Goal: Task Accomplishment & Management: Complete application form

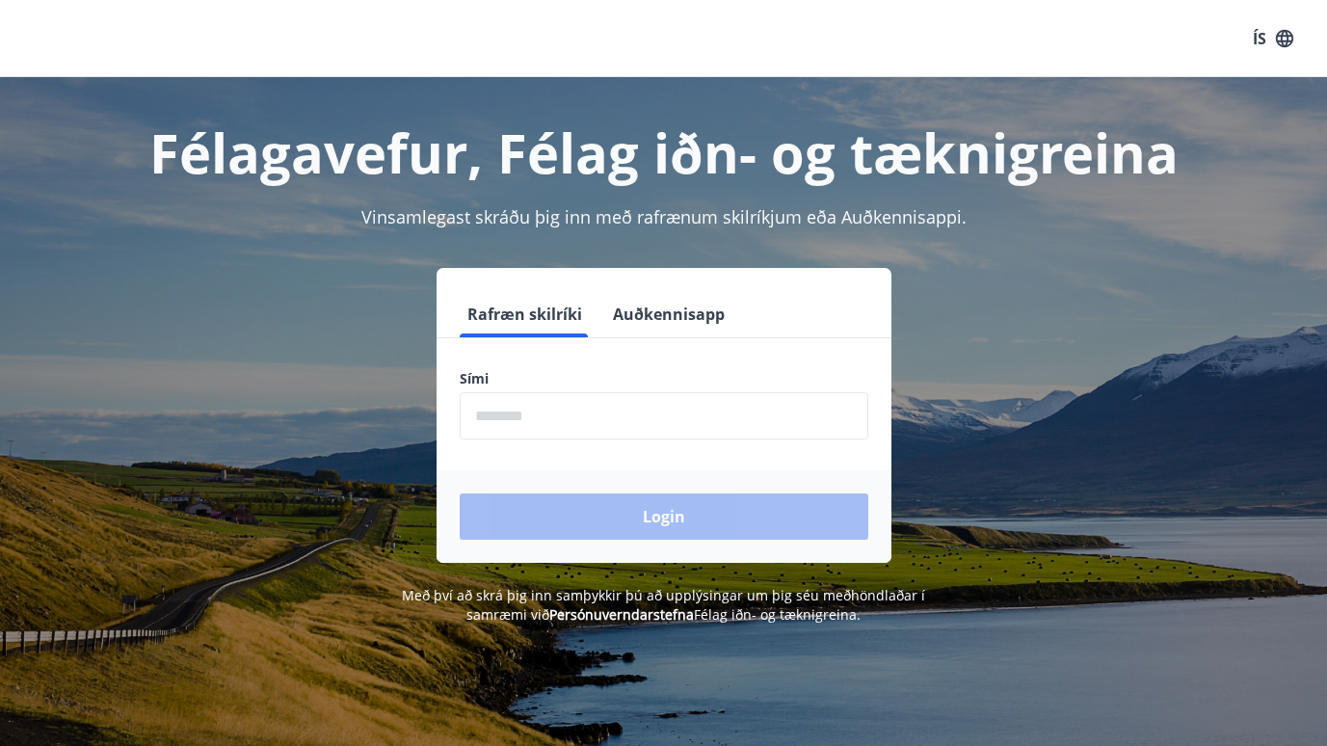
click at [639, 423] on input "phone" at bounding box center [664, 415] width 408 height 47
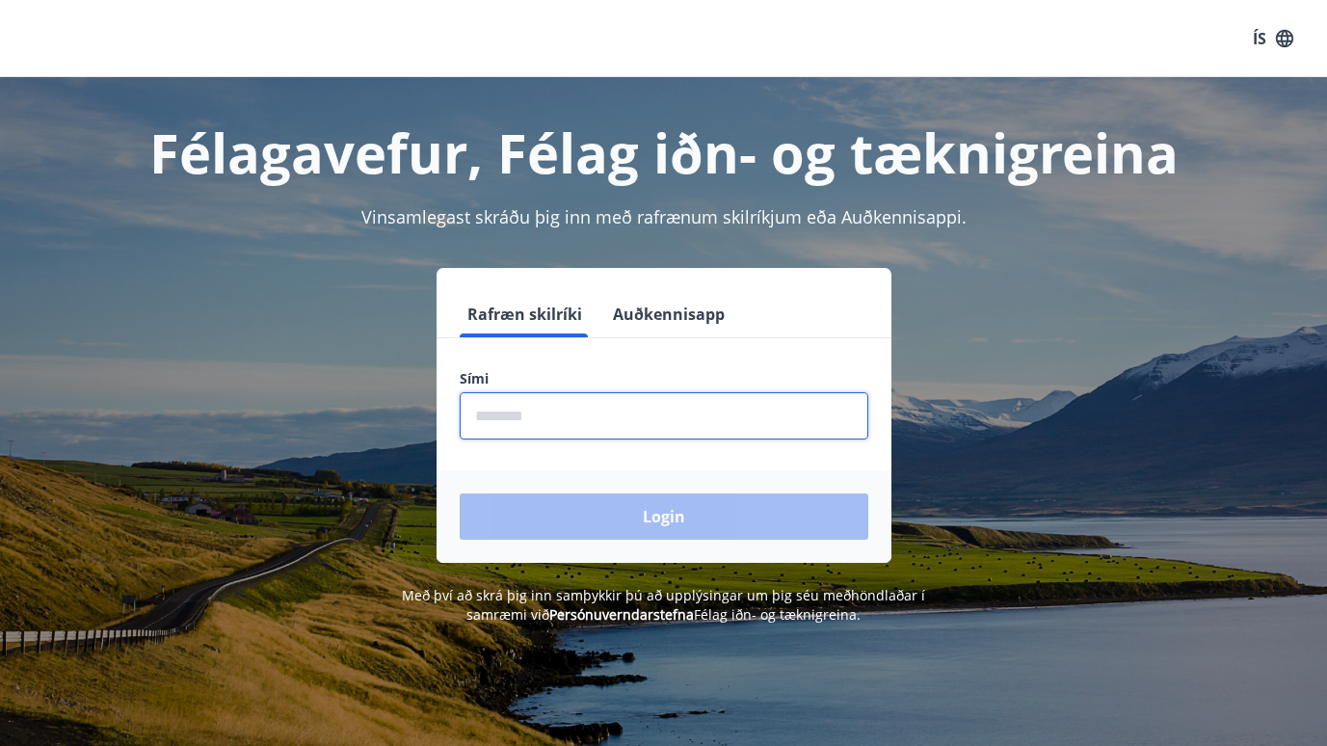
type input "********"
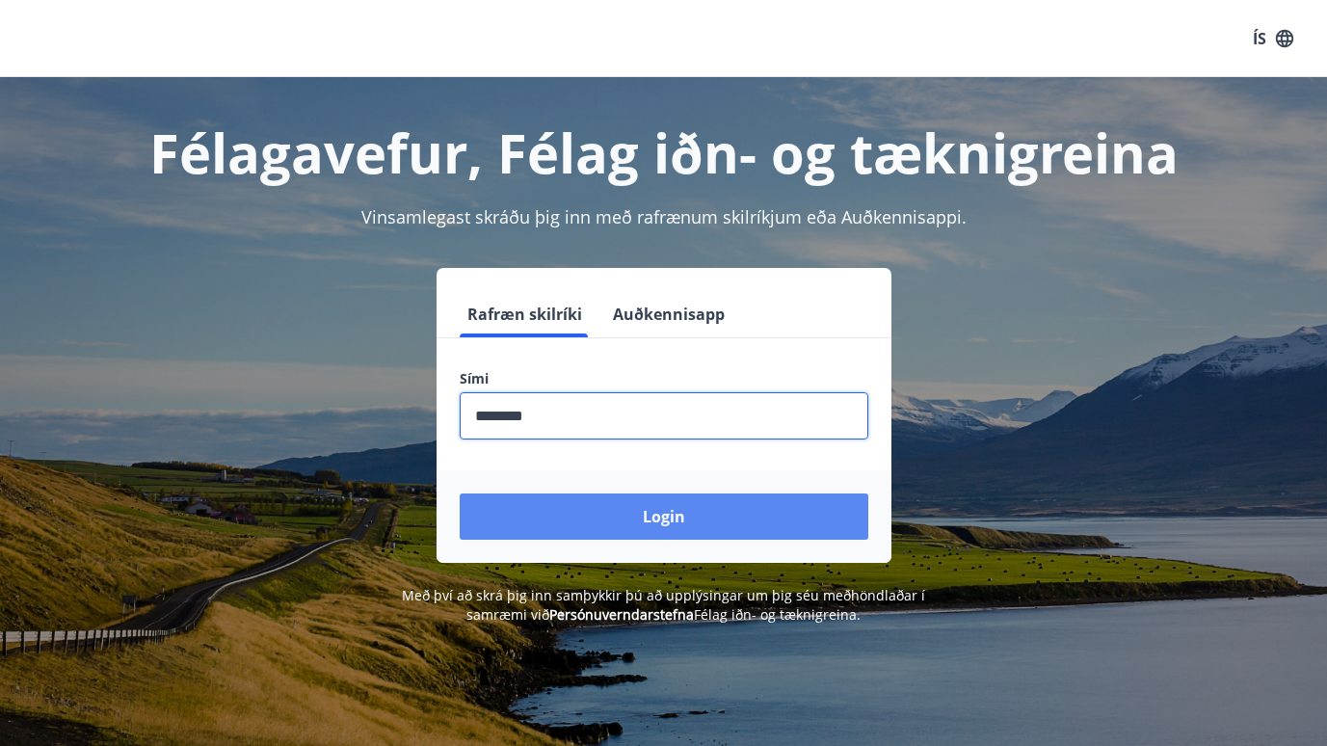
click at [460, 493] on button "Login" at bounding box center [664, 516] width 408 height 46
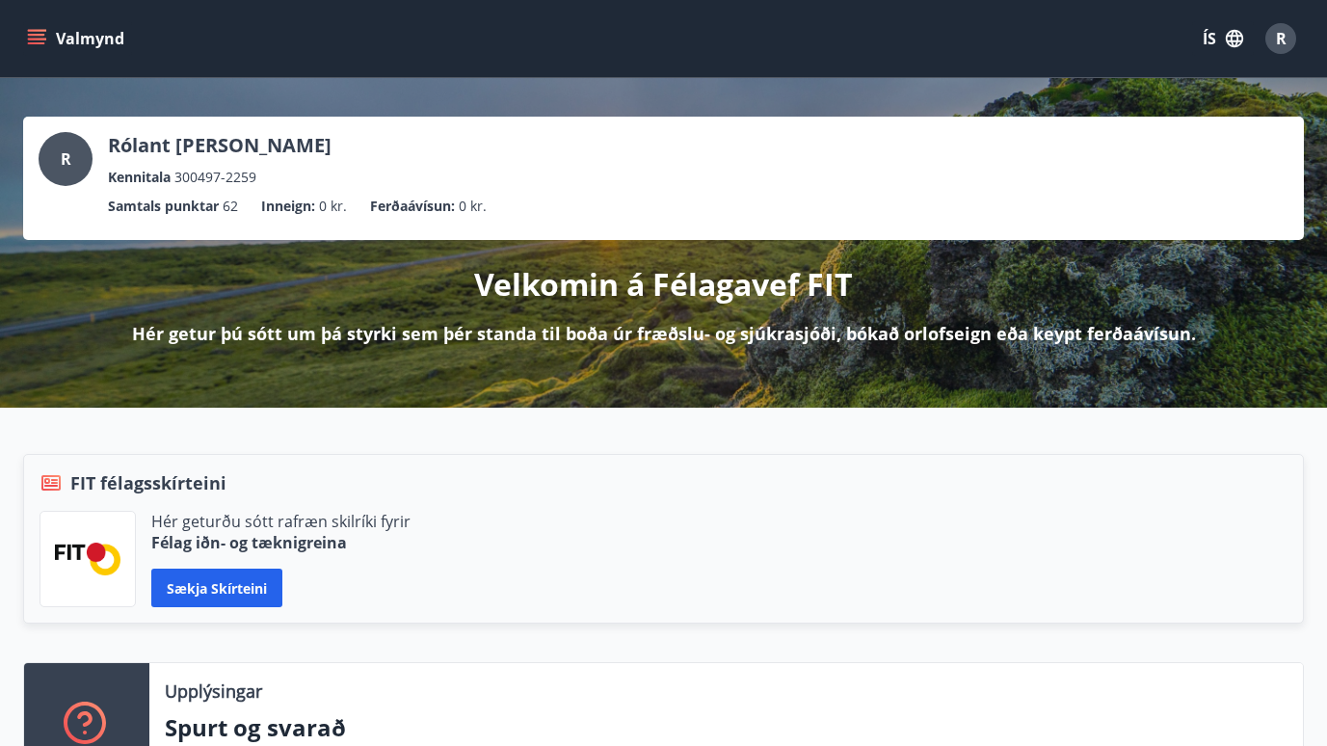
click at [41, 39] on icon "menu" at bounding box center [38, 39] width 21 height 2
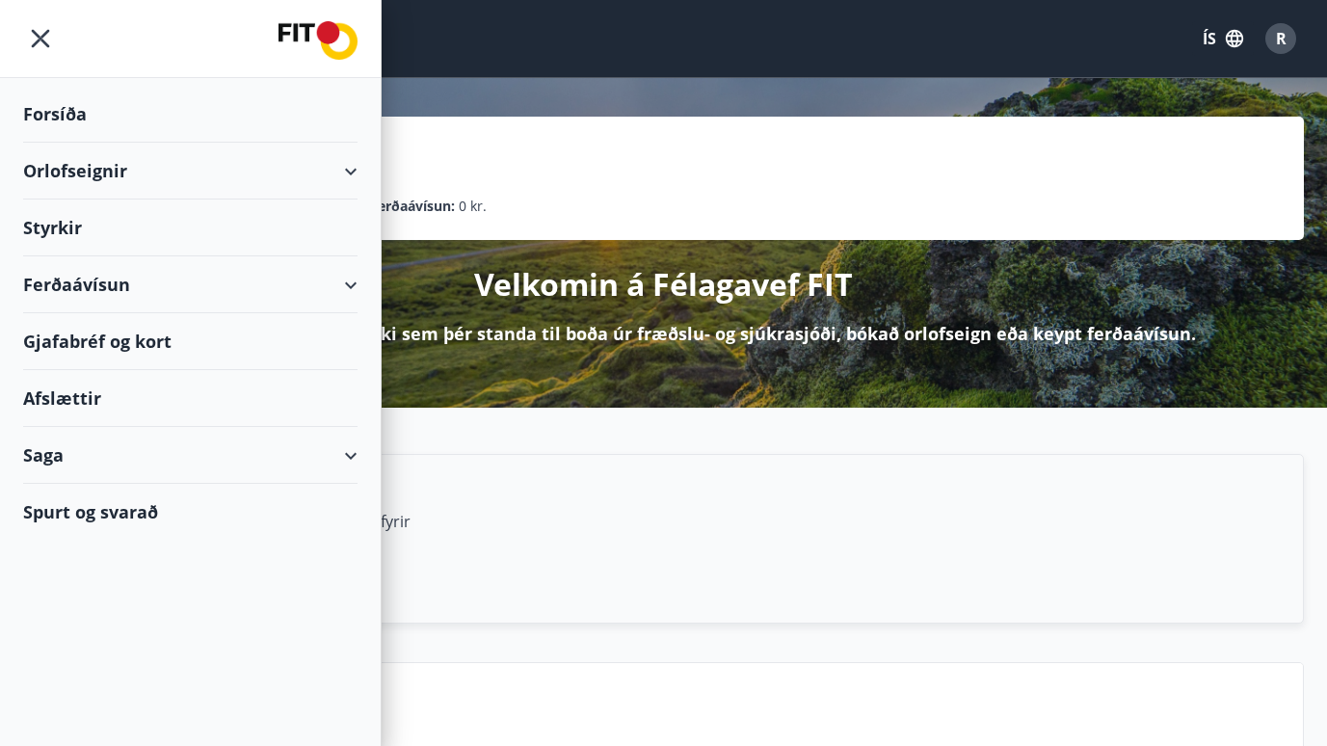
click at [59, 143] on div "Styrkir" at bounding box center [190, 114] width 334 height 57
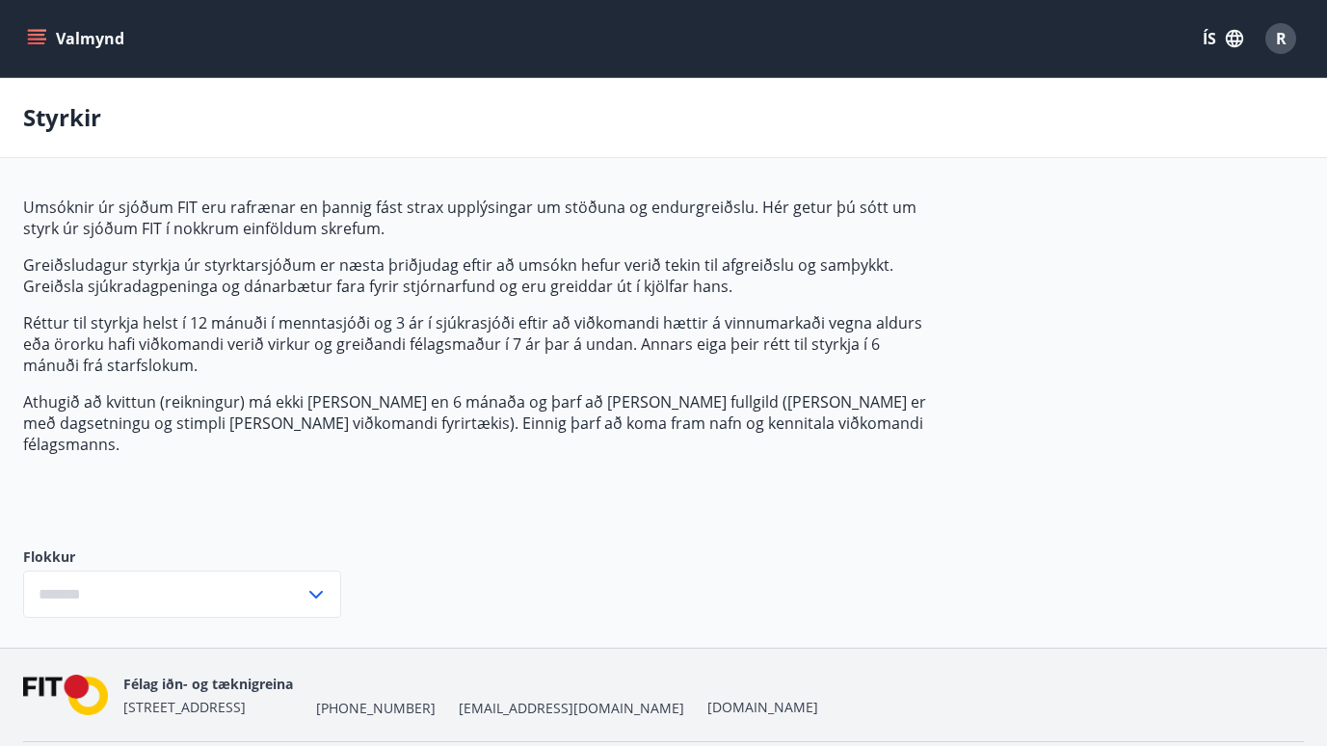
type input "***"
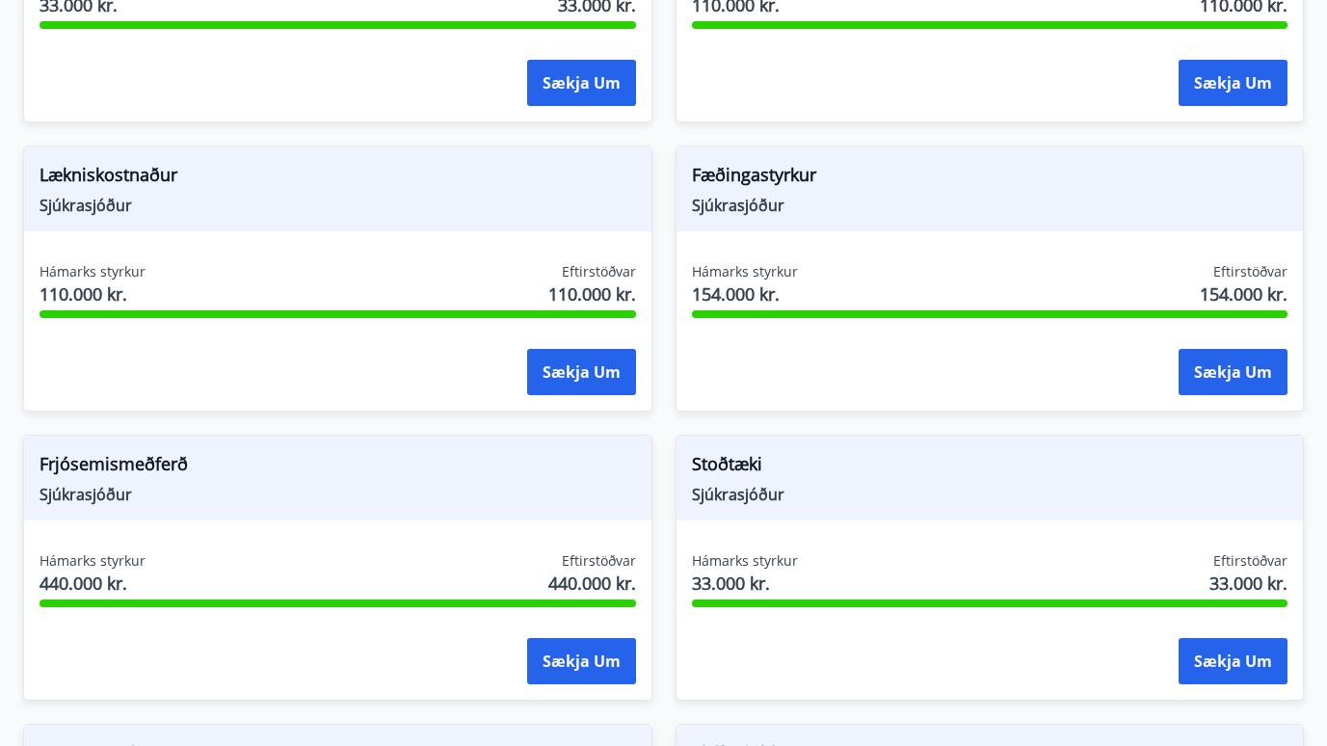
scroll to position [1927, 0]
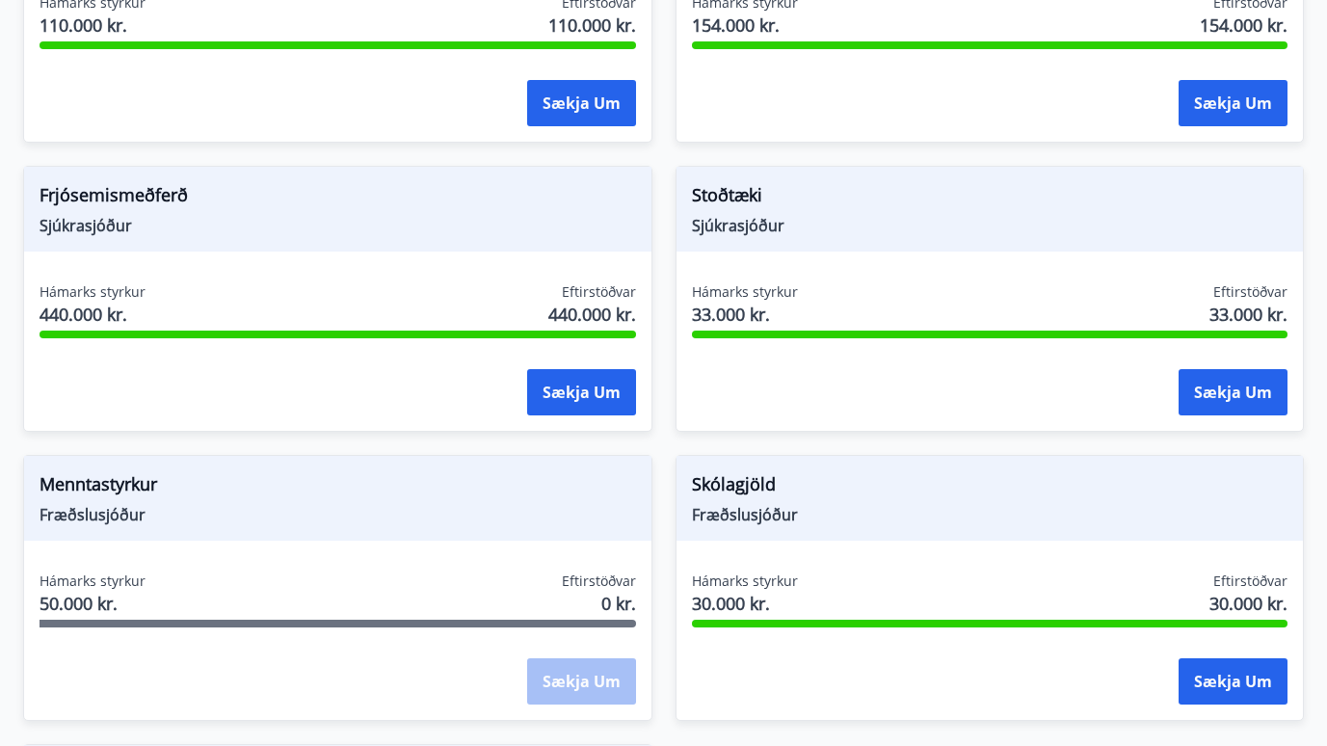
click at [277, 527] on div "Menntastyrkur Fræðslusjóður Hámarks styrkur 50.000 kr. Eftirstöðvar 0 kr. Sækja…" at bounding box center [337, 588] width 629 height 266
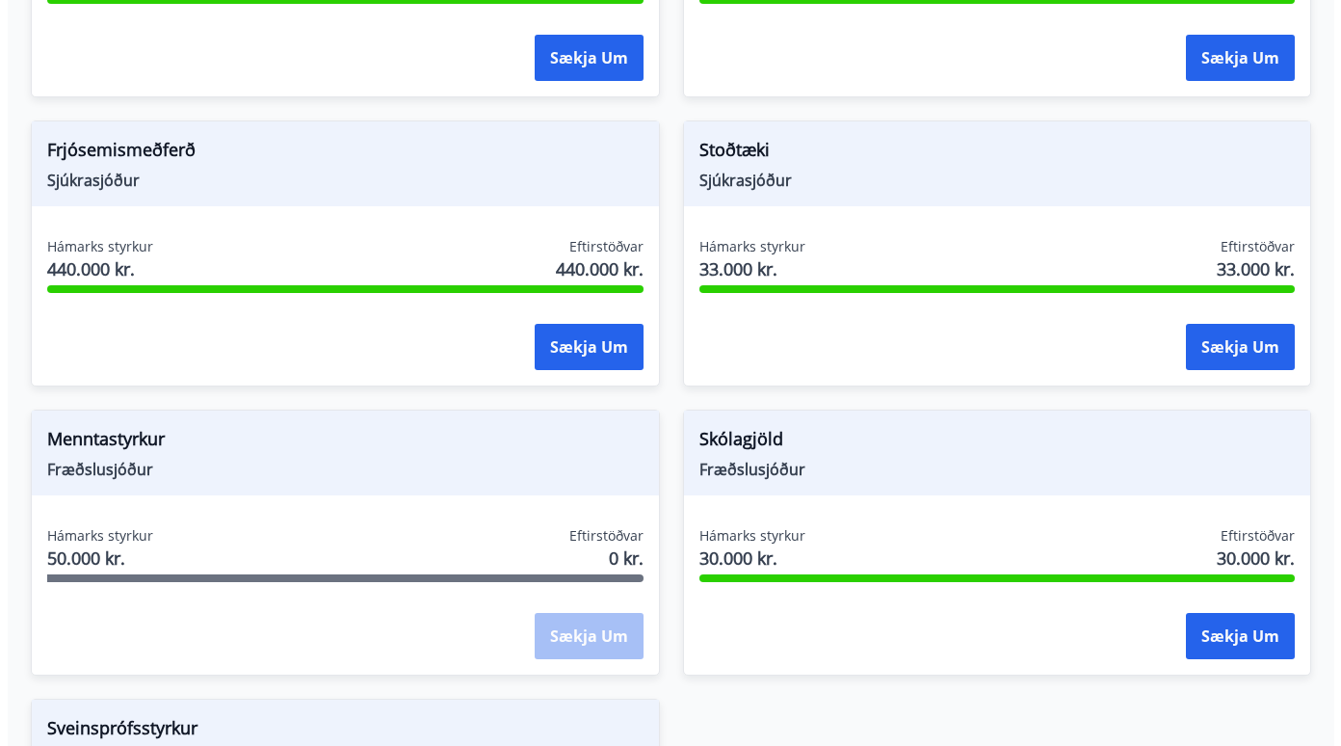
scroll to position [1969, 0]
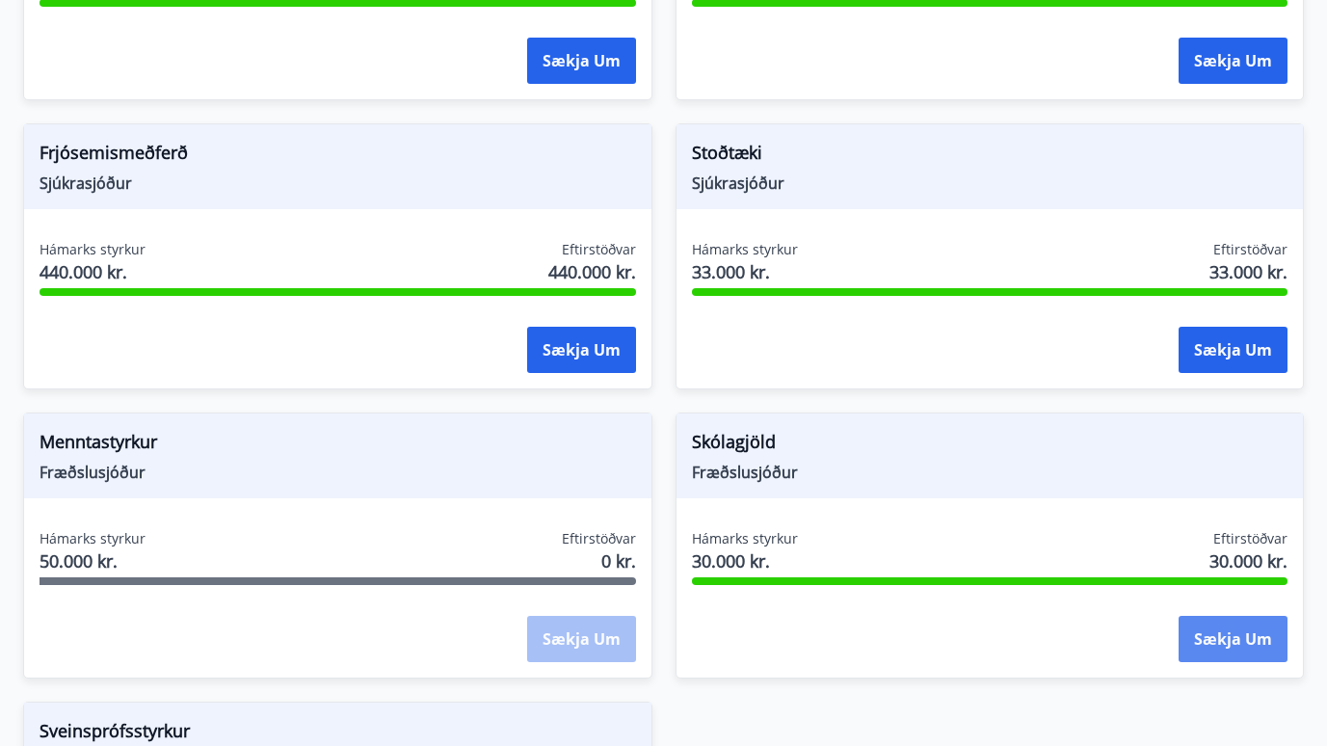
click at [1239, 624] on button "Sækja um" at bounding box center [1232, 639] width 109 height 46
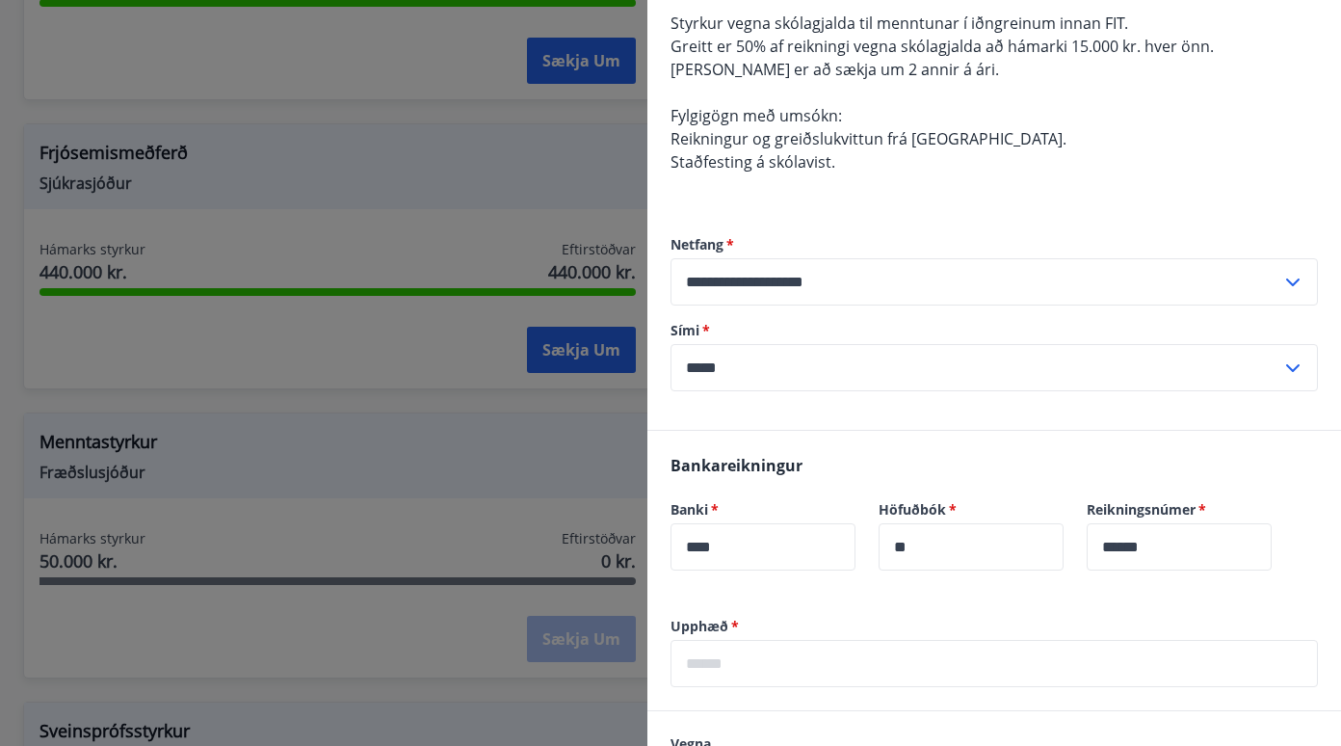
scroll to position [193, 0]
click at [778, 364] on input "*****" at bounding box center [976, 366] width 611 height 47
click at [760, 407] on li "354-8988059" at bounding box center [993, 407] width 645 height 35
type input "**********"
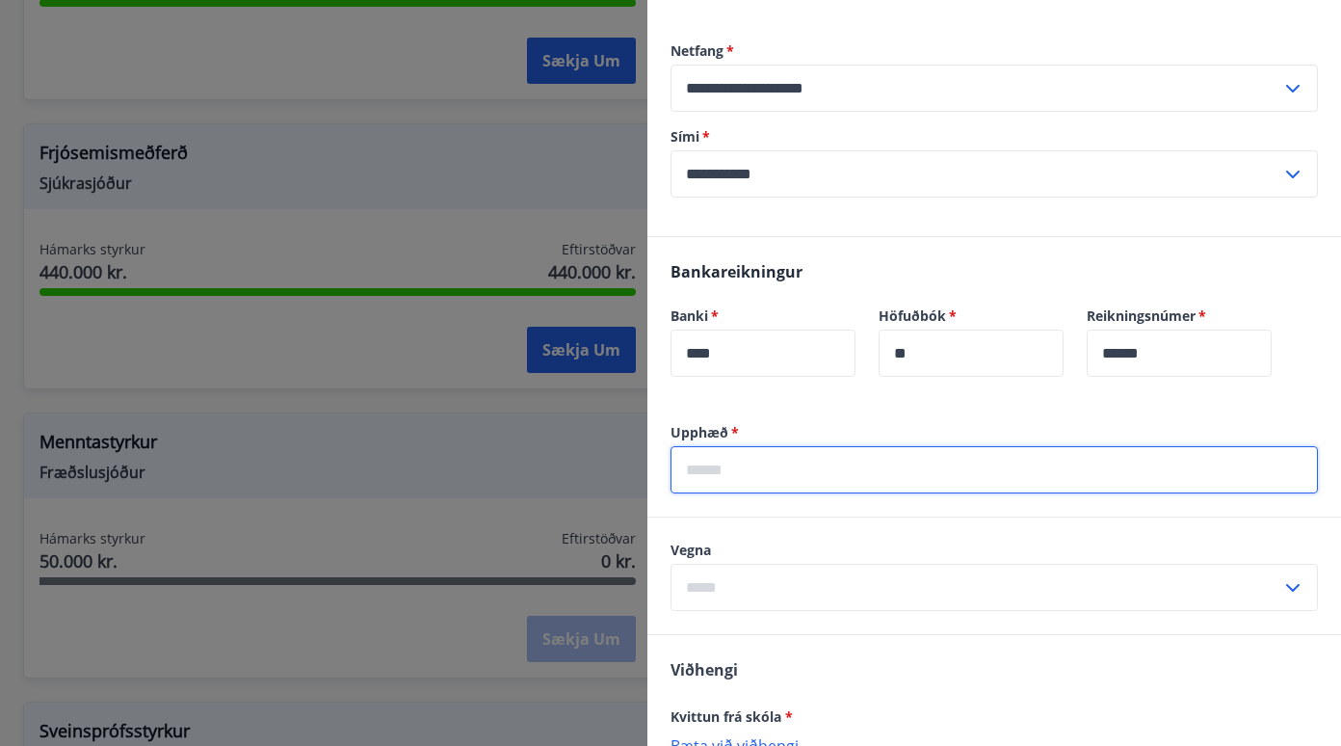
click at [684, 464] on input "text" at bounding box center [994, 469] width 647 height 47
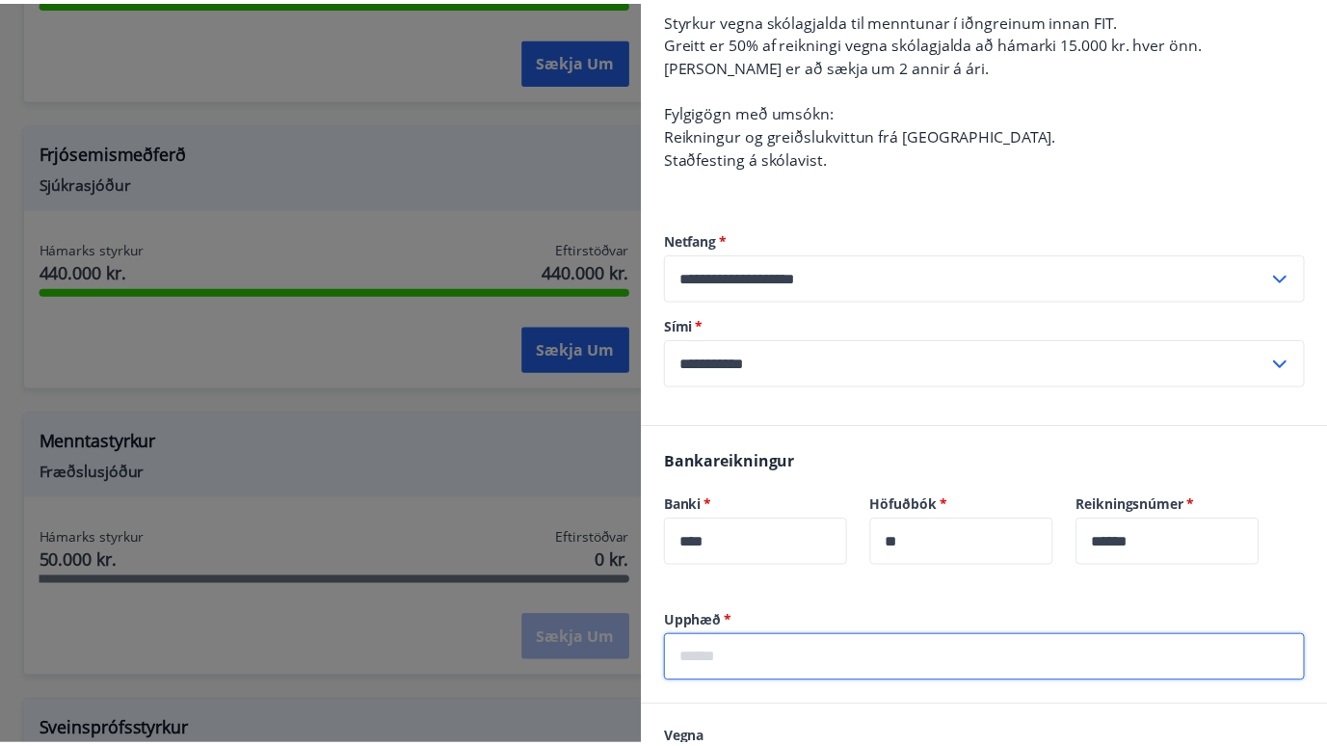
scroll to position [0, 0]
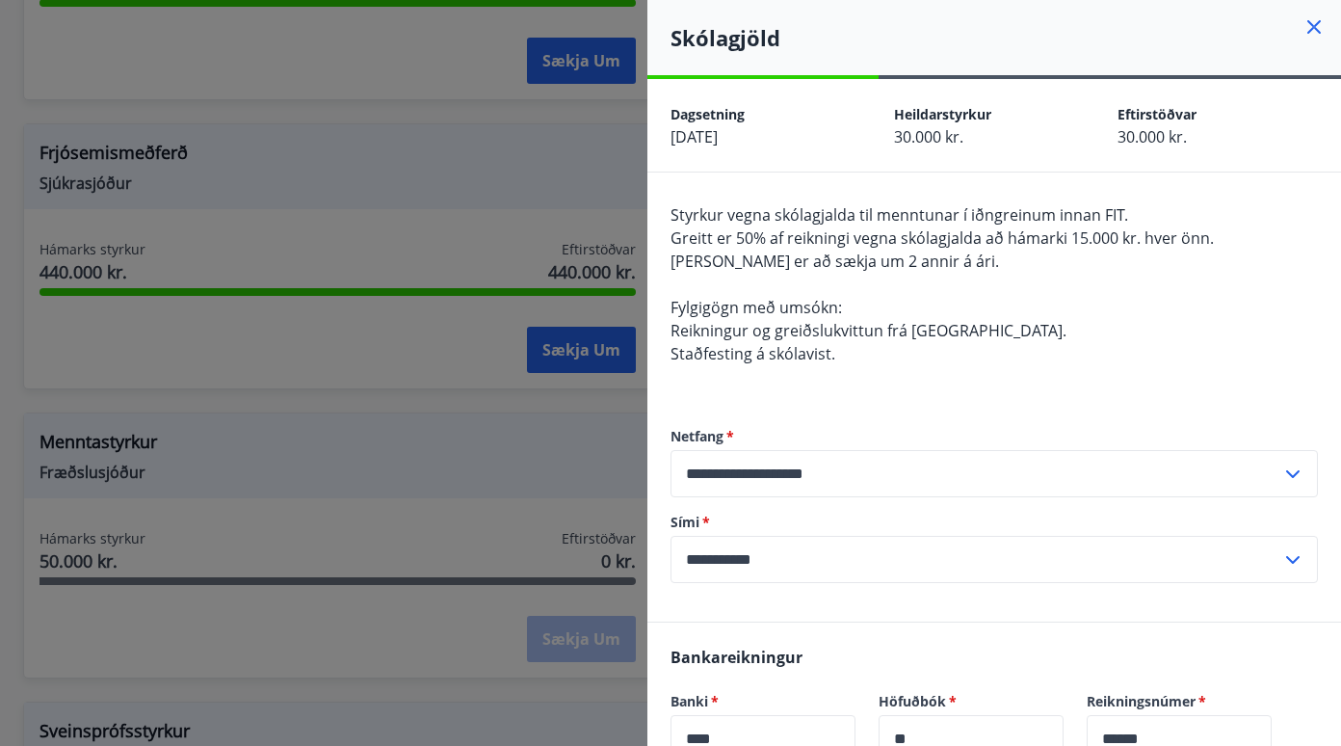
click at [1302, 29] on icon at bounding box center [1313, 26] width 23 height 23
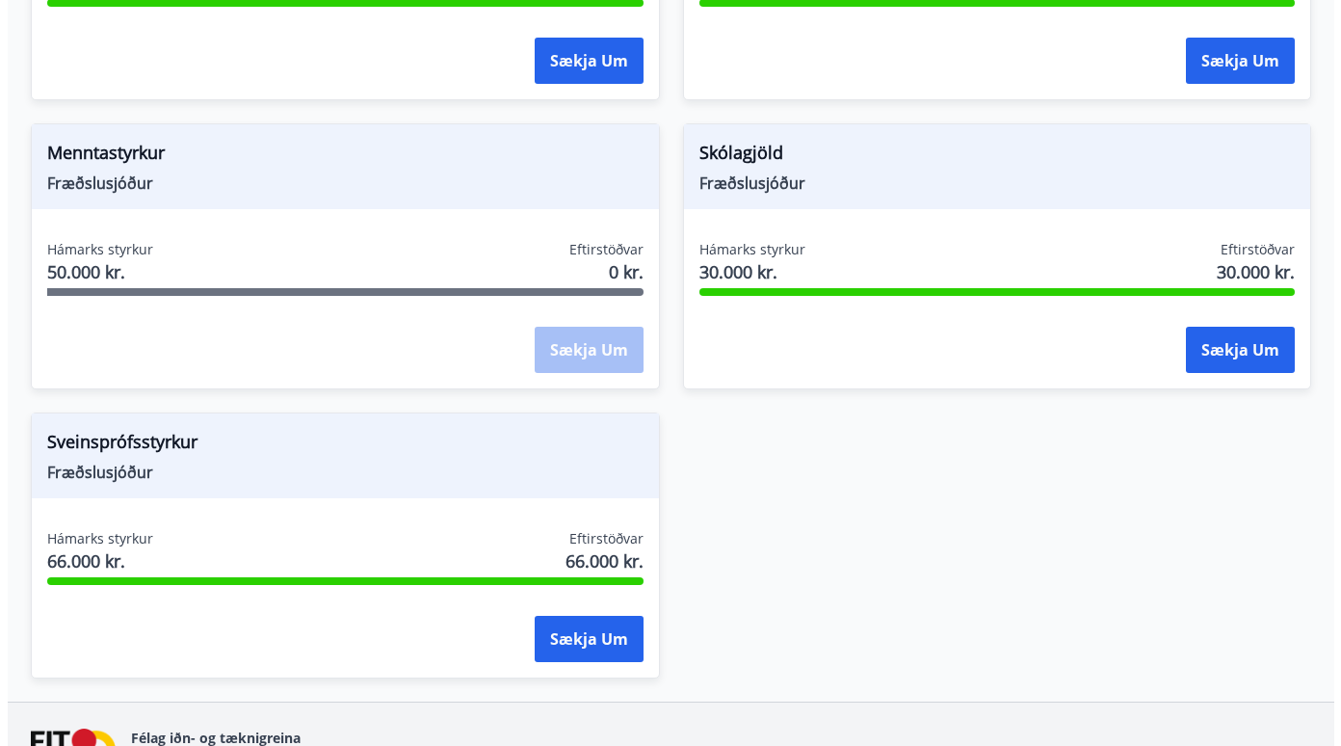
scroll to position [2258, 0]
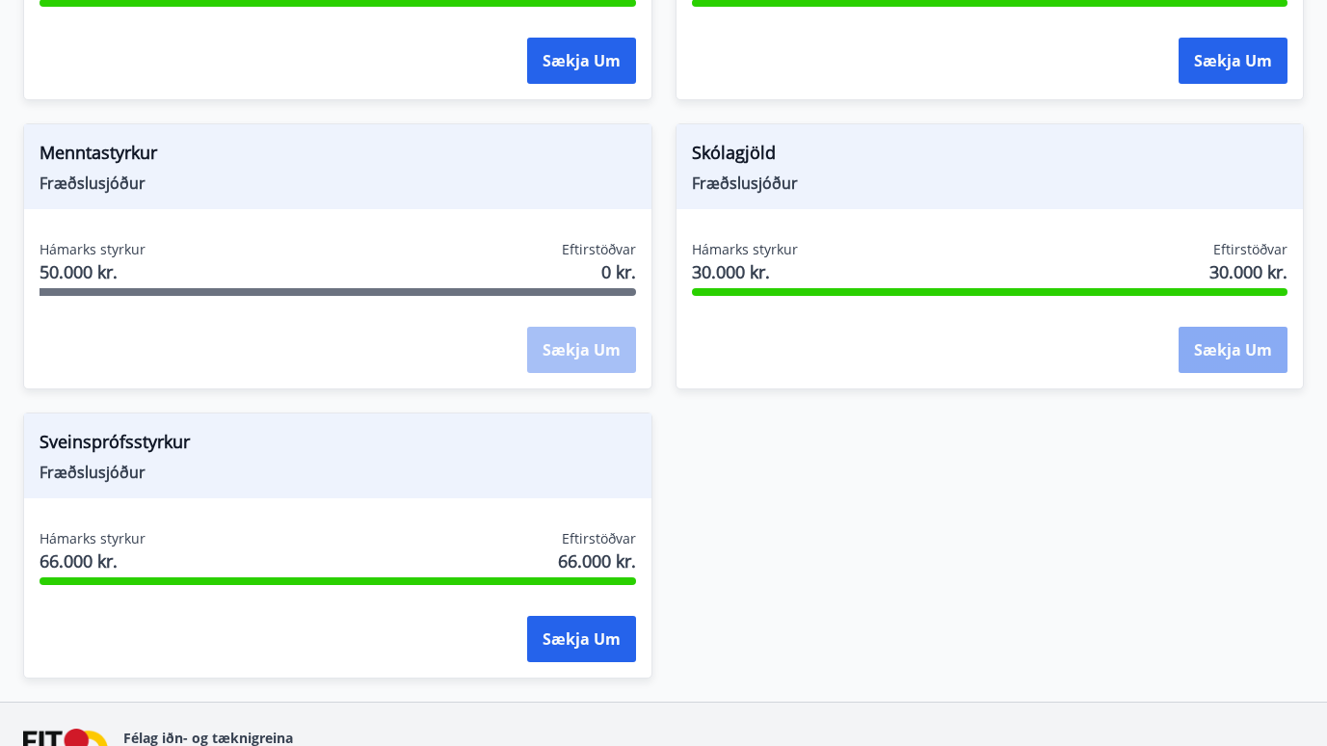
click at [1206, 327] on button "Sækja um" at bounding box center [1232, 350] width 109 height 46
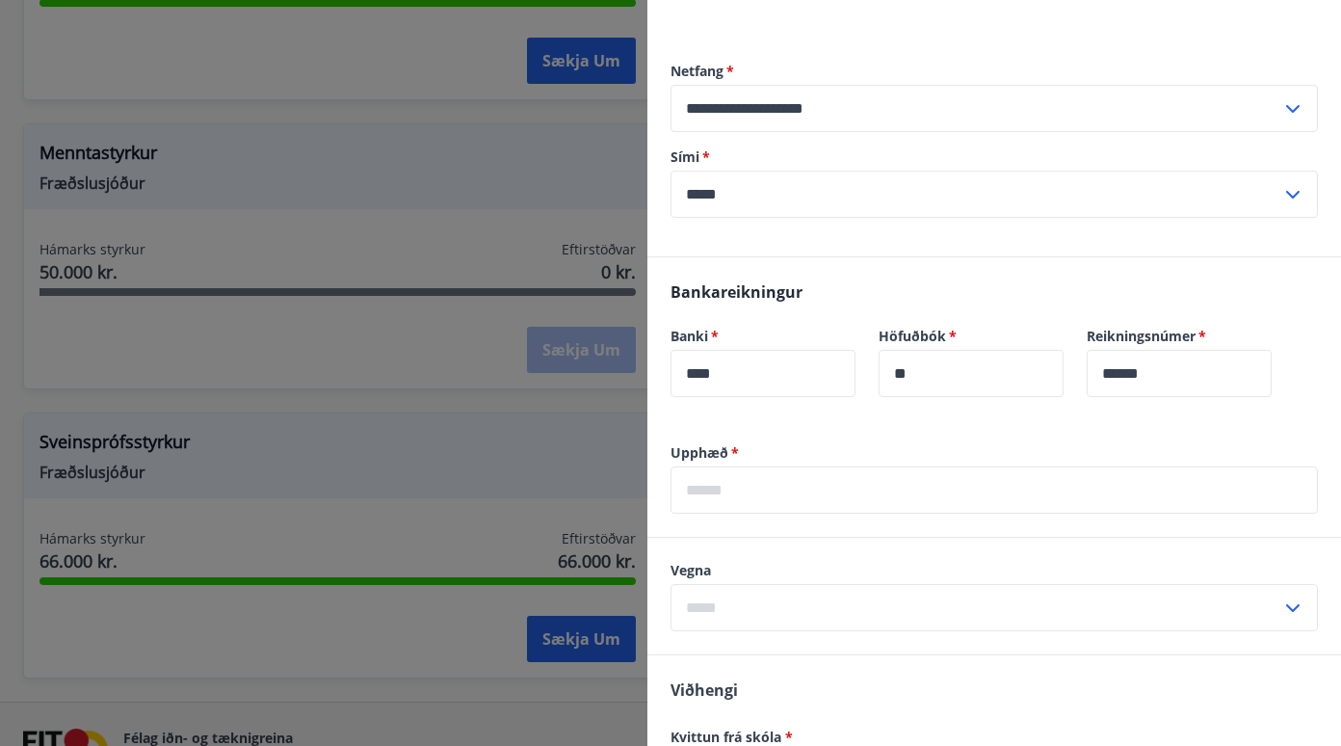
scroll to position [385, 0]
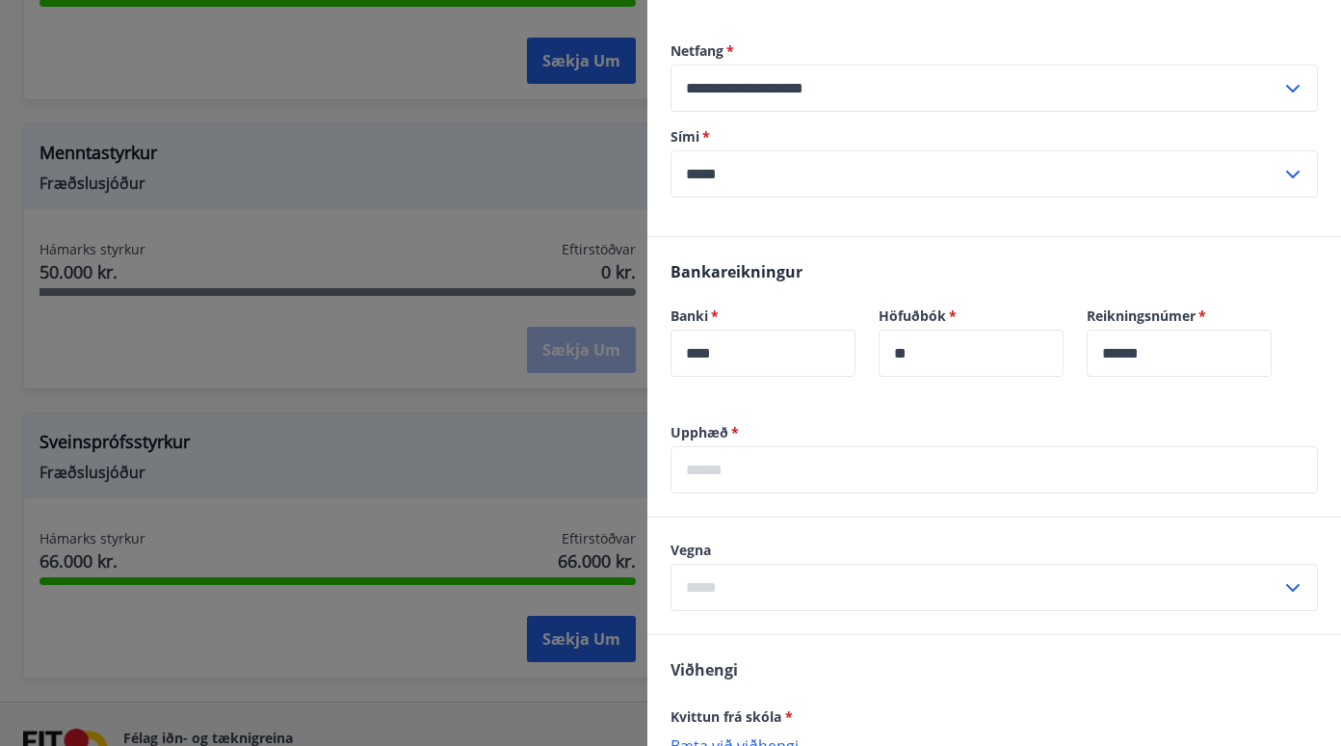
click at [768, 183] on input "*****" at bounding box center [976, 173] width 611 height 47
click at [761, 207] on li "354-8988059" at bounding box center [993, 214] width 645 height 35
type input "**********"
click at [725, 460] on input "text" at bounding box center [994, 469] width 647 height 47
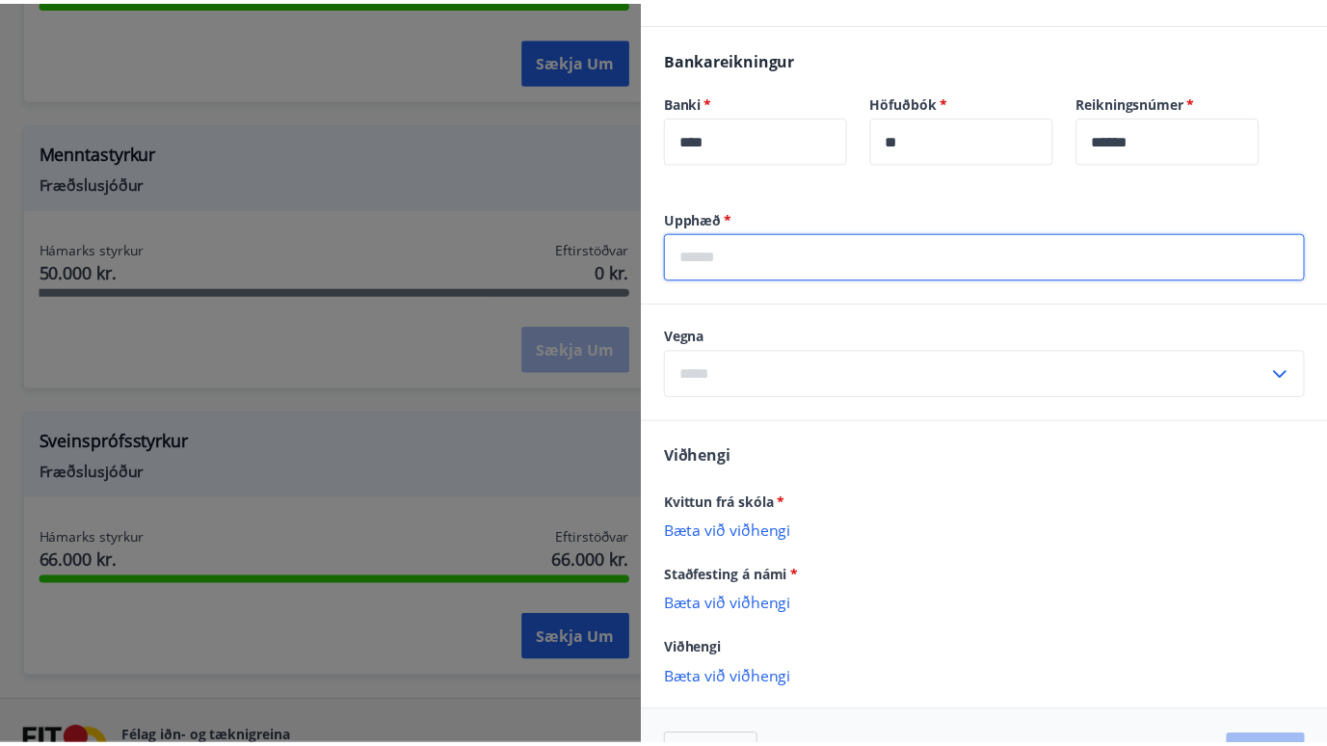
scroll to position [660, 0]
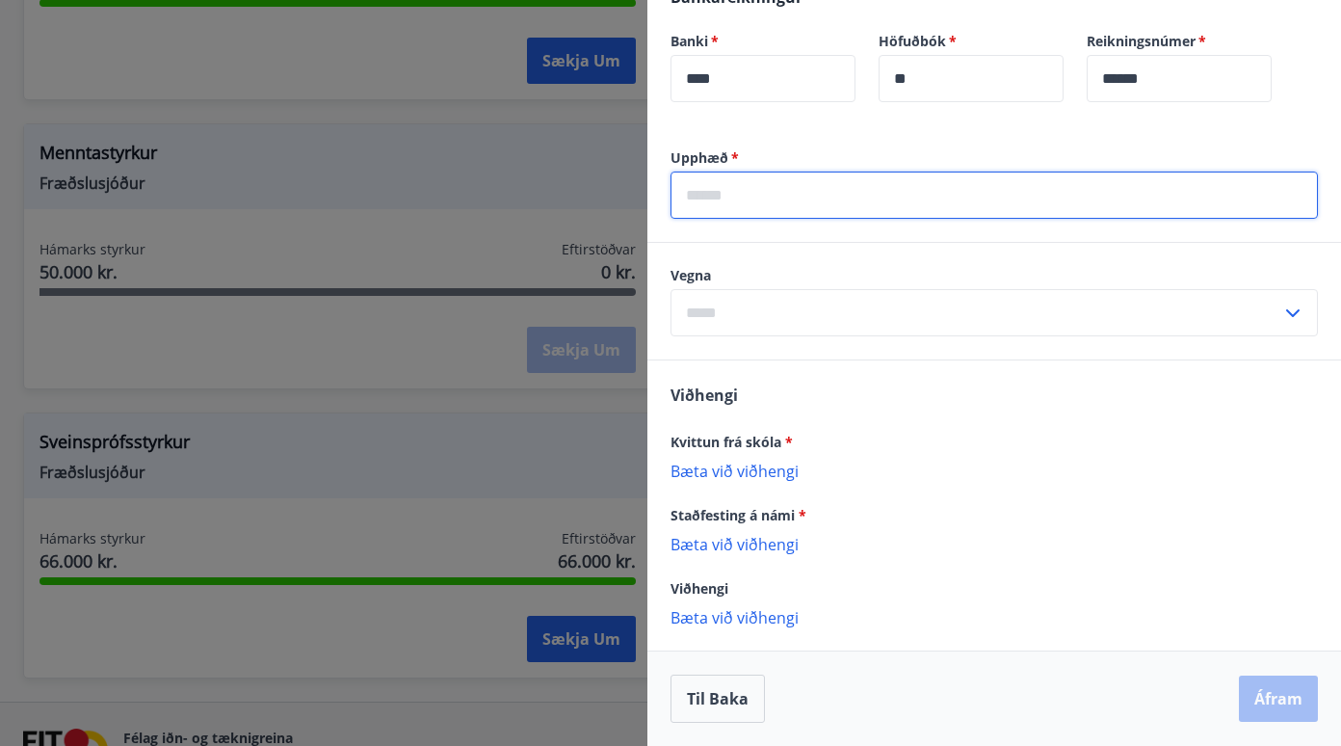
click at [492, 382] on div at bounding box center [670, 373] width 1341 height 746
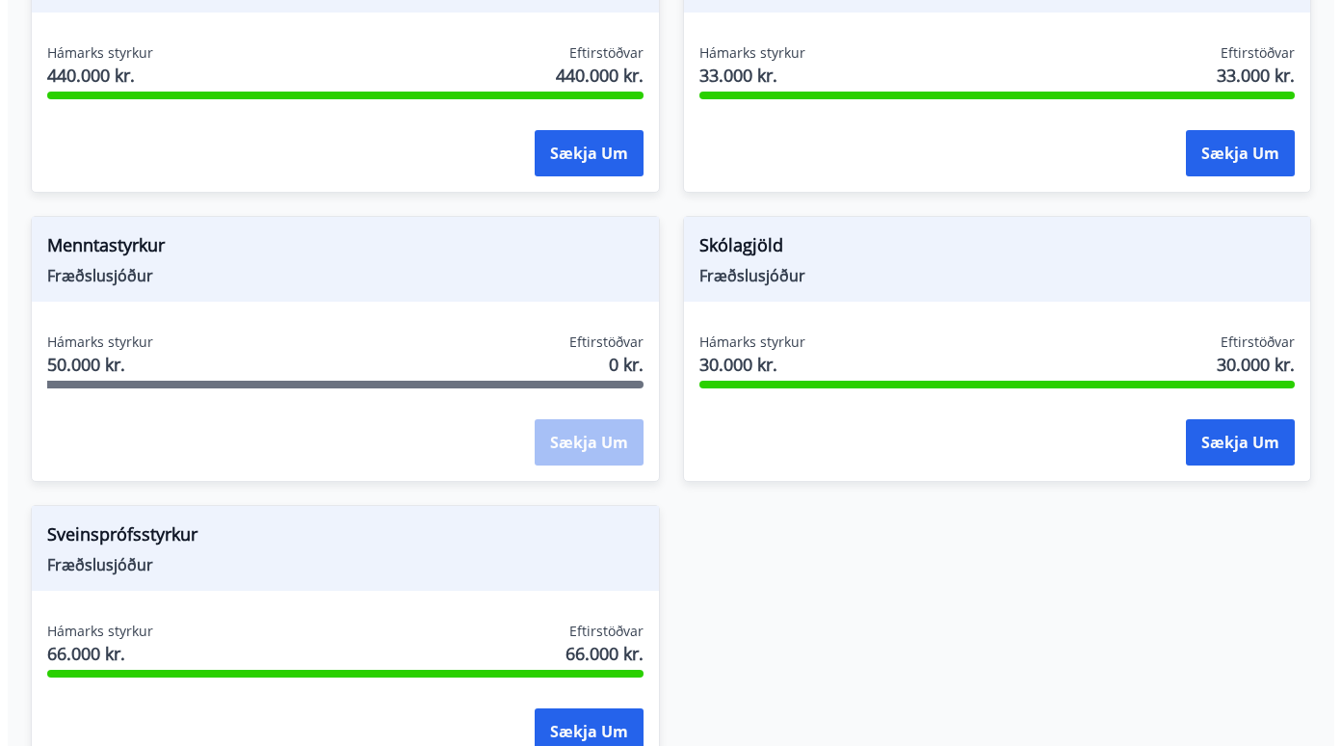
scroll to position [2162, 0]
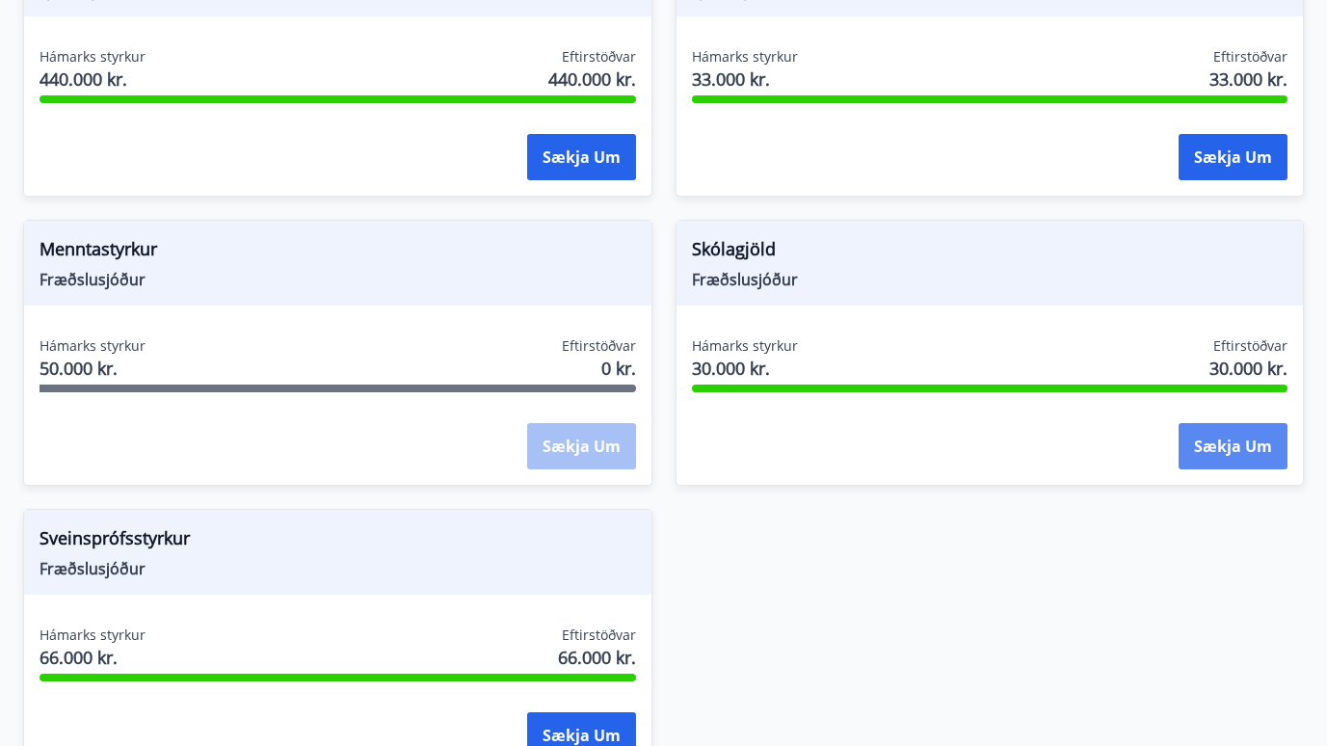
click at [1215, 424] on button "Sækja um" at bounding box center [1232, 446] width 109 height 46
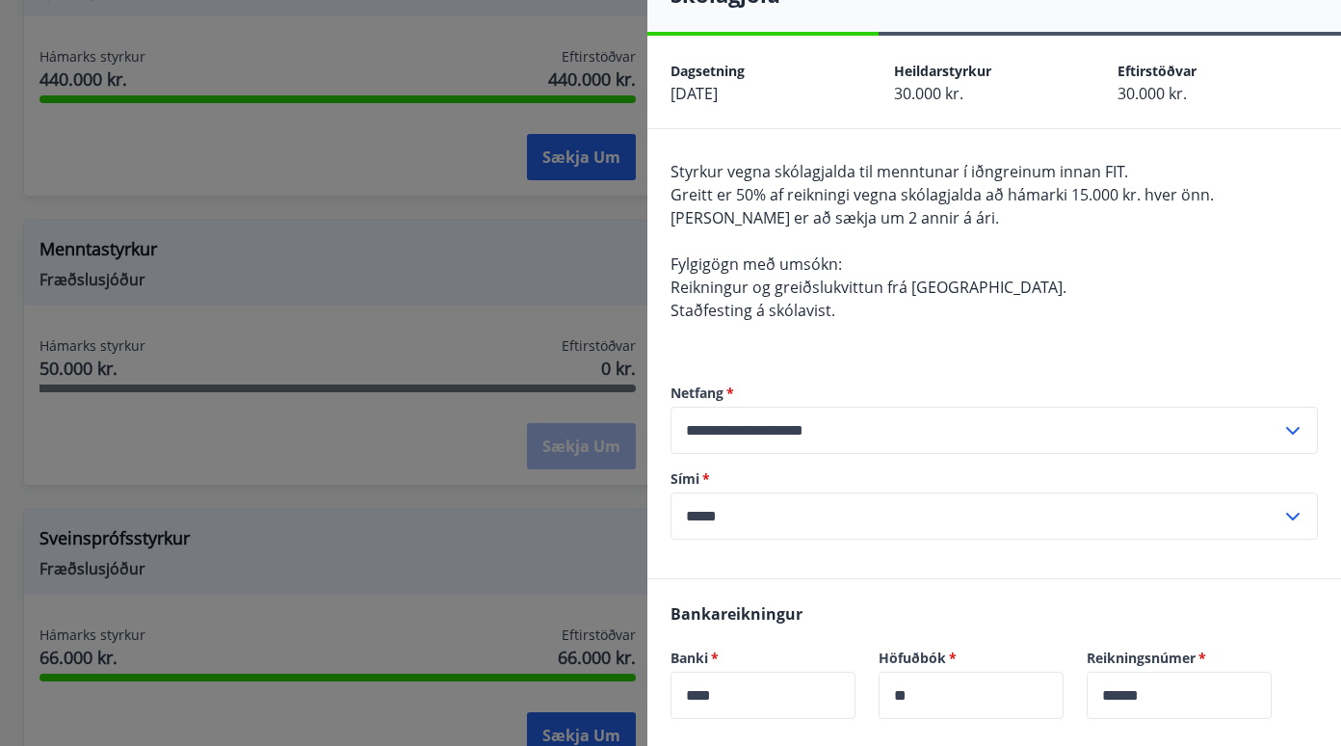
scroll to position [96, 0]
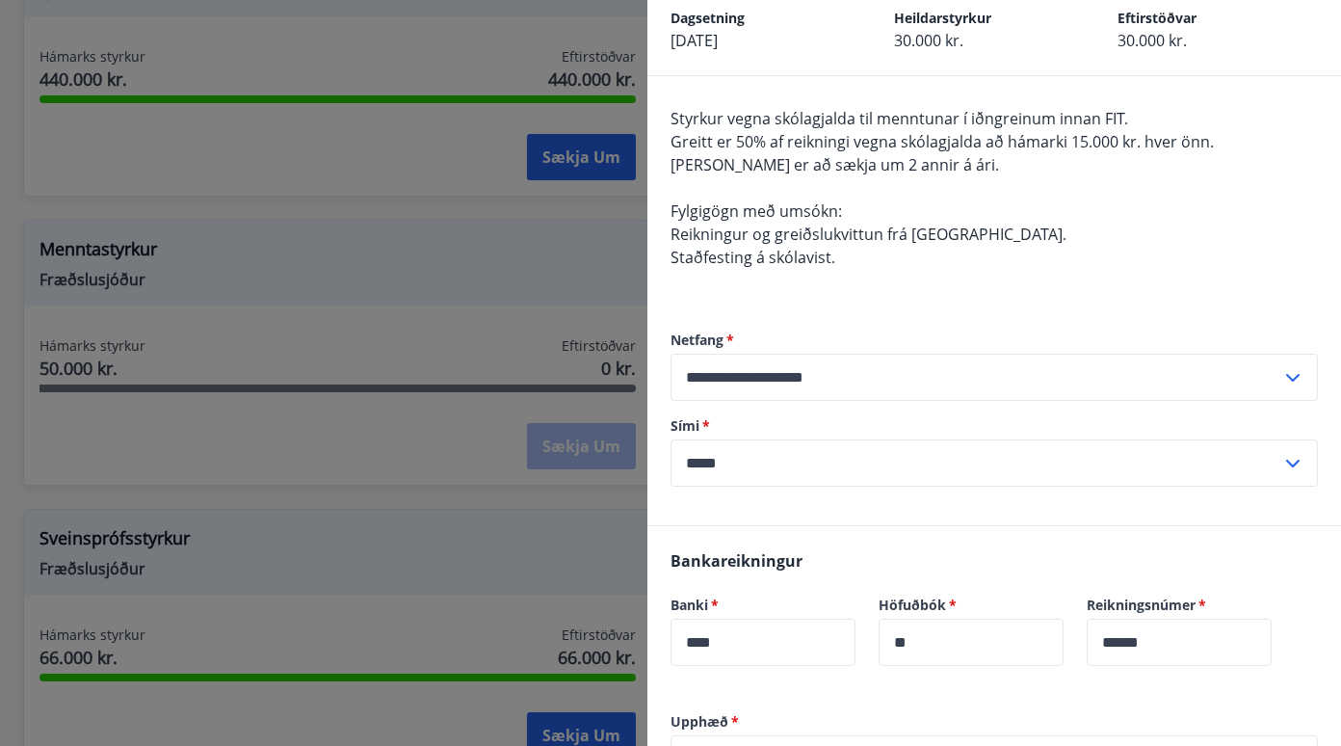
click at [766, 460] on input "*****" at bounding box center [976, 462] width 611 height 47
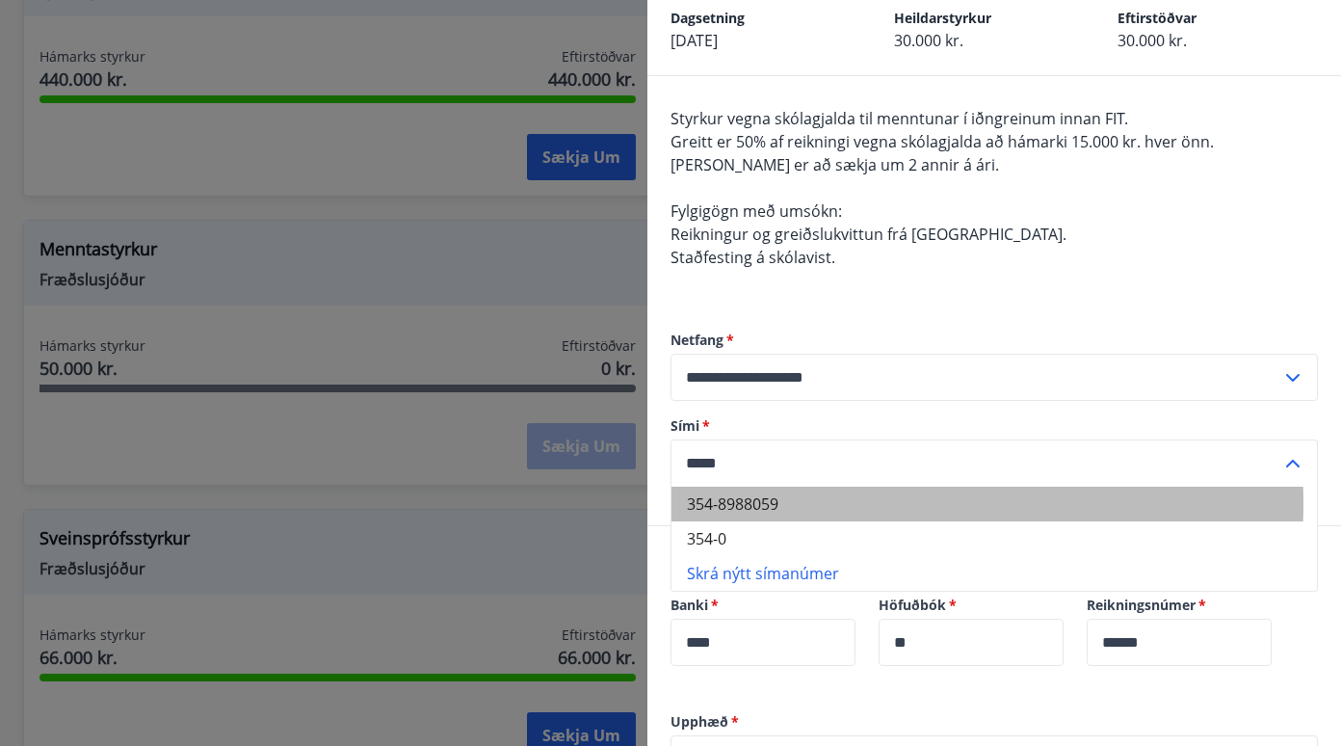
click at [741, 503] on li "354-8988059" at bounding box center [993, 504] width 645 height 35
type input "**********"
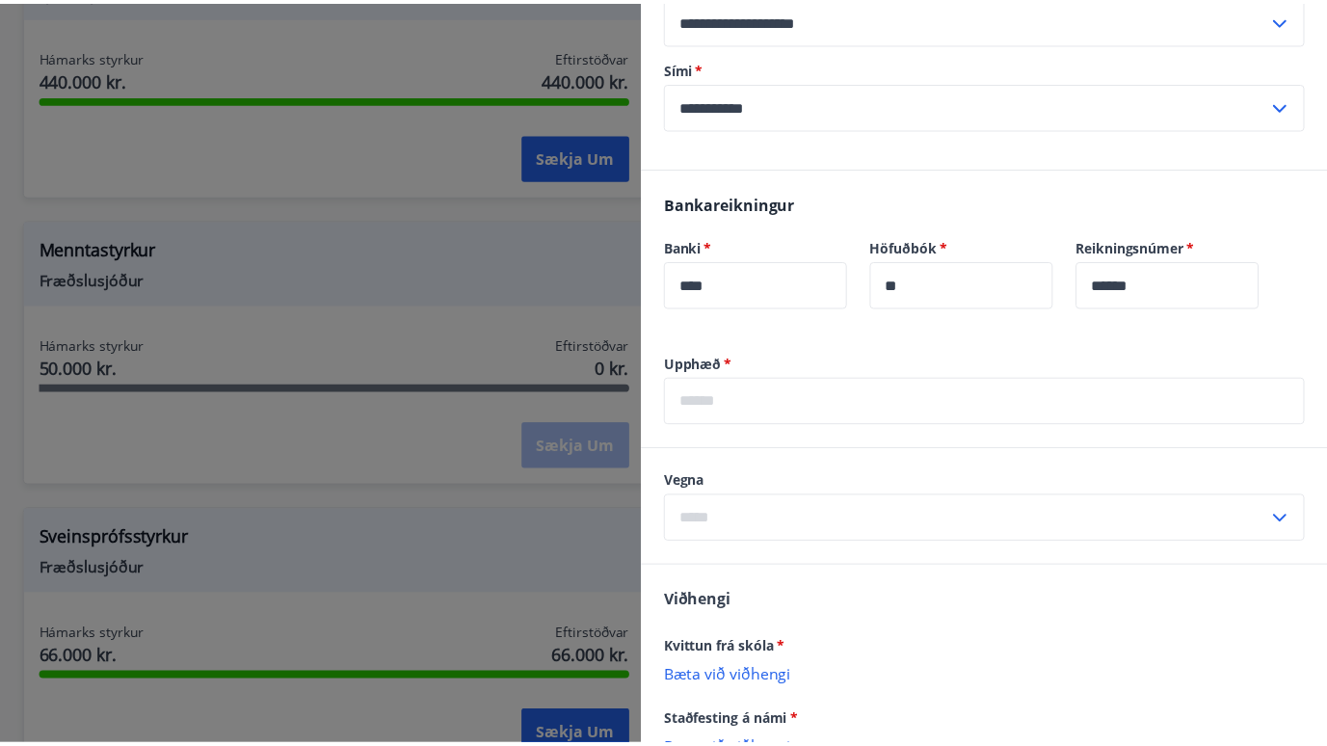
scroll to position [482, 0]
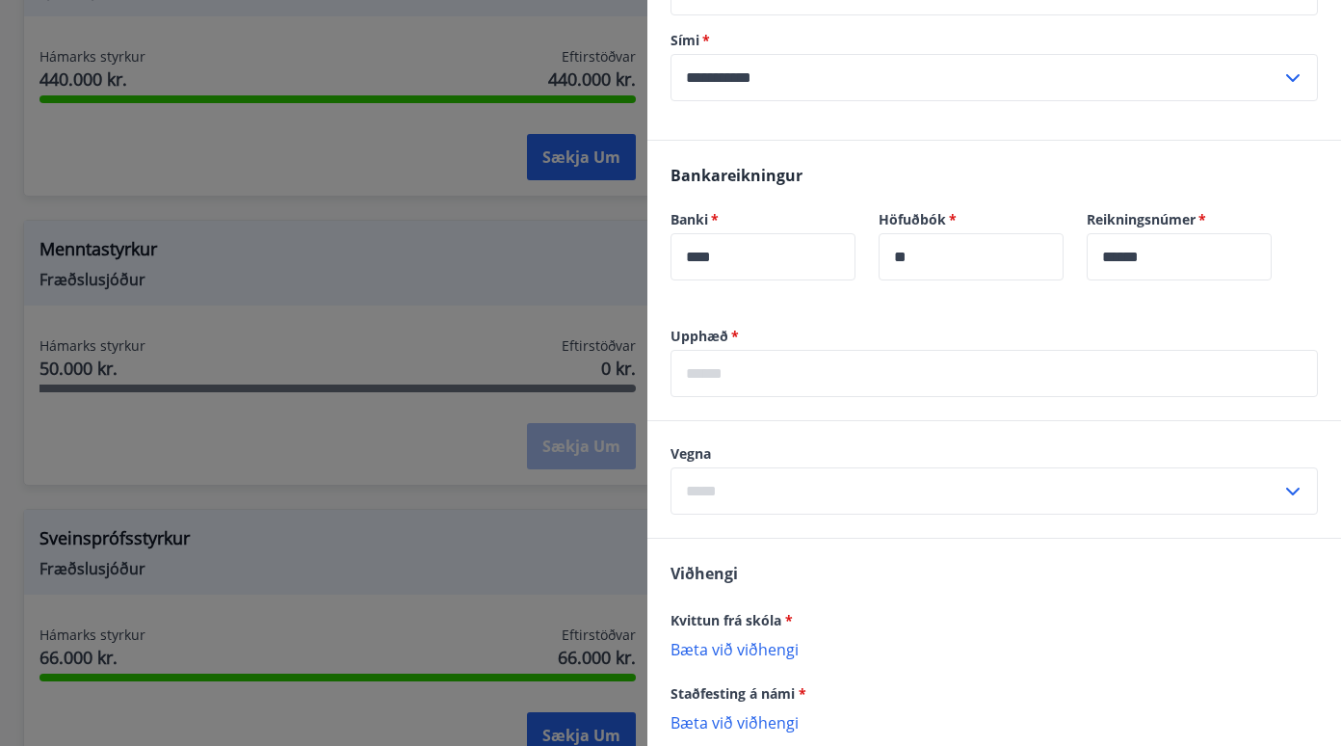
click at [776, 376] on input "text" at bounding box center [994, 373] width 647 height 47
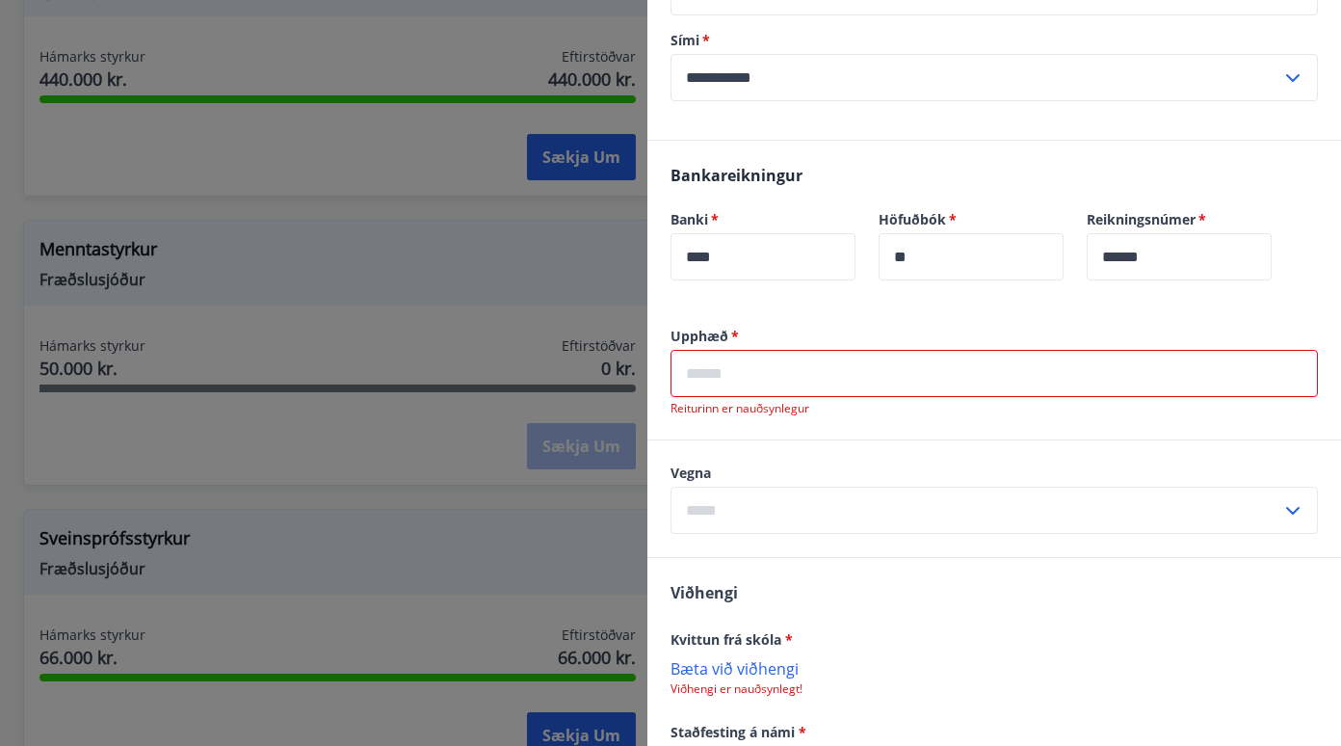
click at [455, 232] on div at bounding box center [670, 373] width 1341 height 746
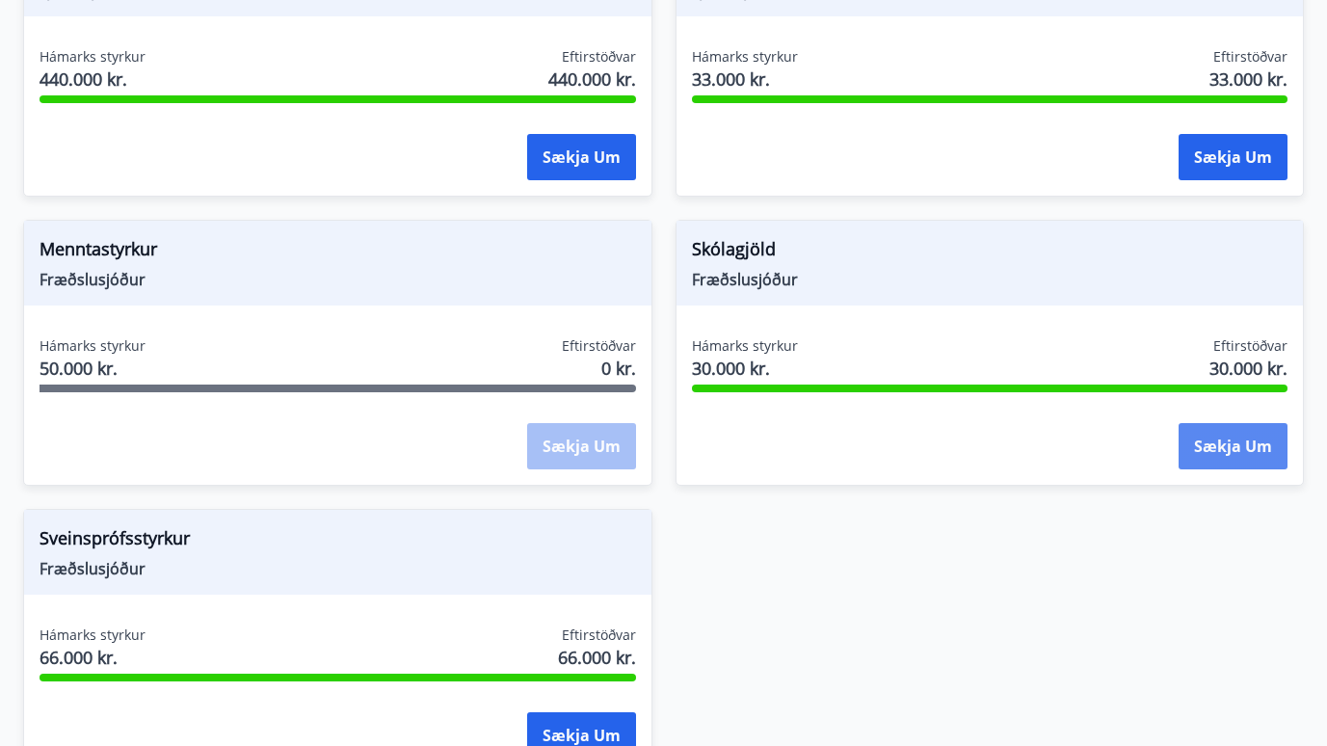
click at [1201, 424] on button "Sækja um" at bounding box center [1232, 446] width 109 height 46
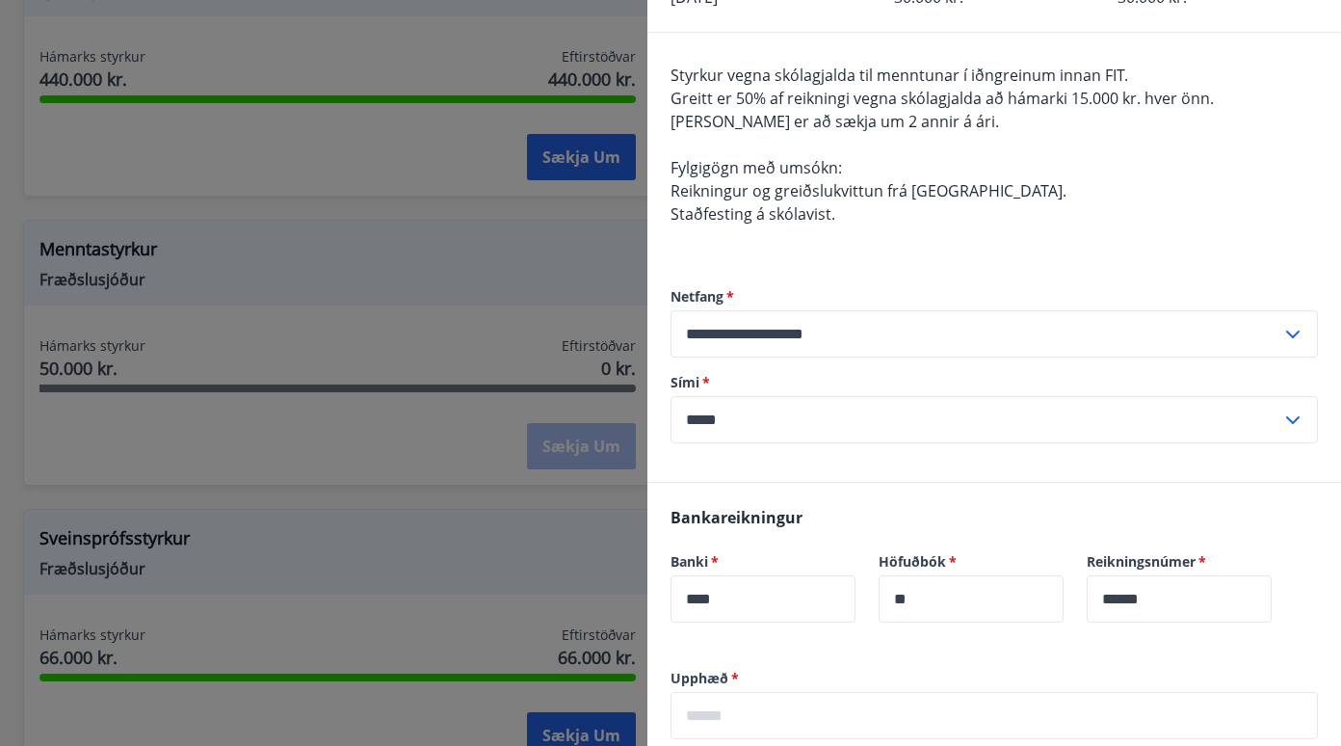
scroll to position [289, 0]
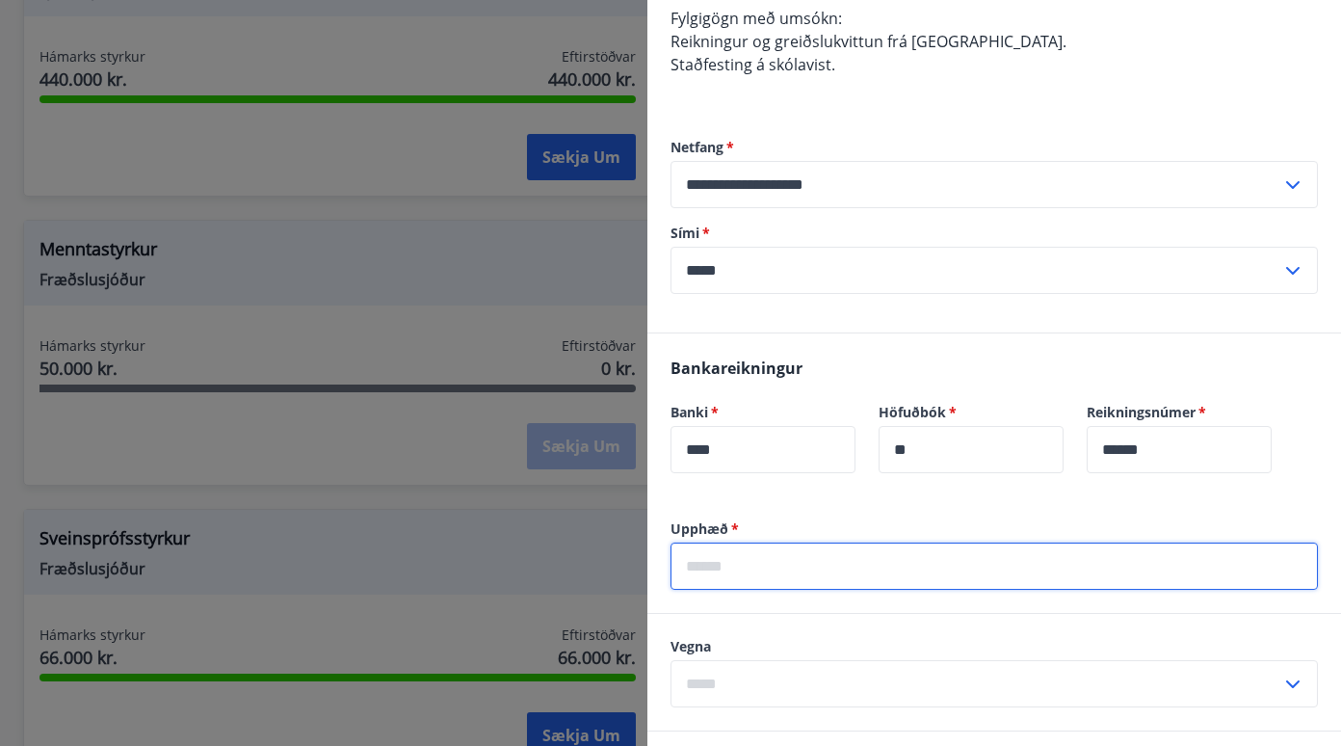
click at [830, 566] on input "text" at bounding box center [994, 565] width 647 height 47
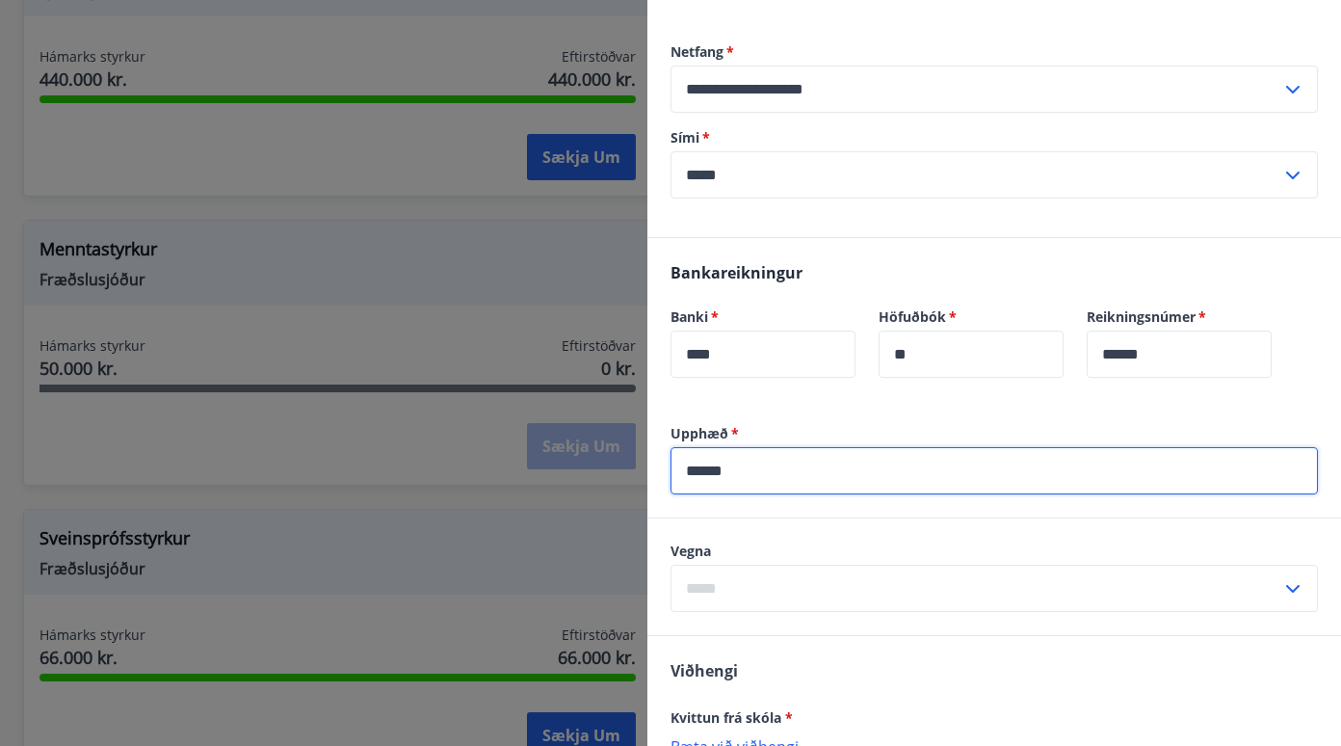
scroll to position [385, 0]
type input "******"
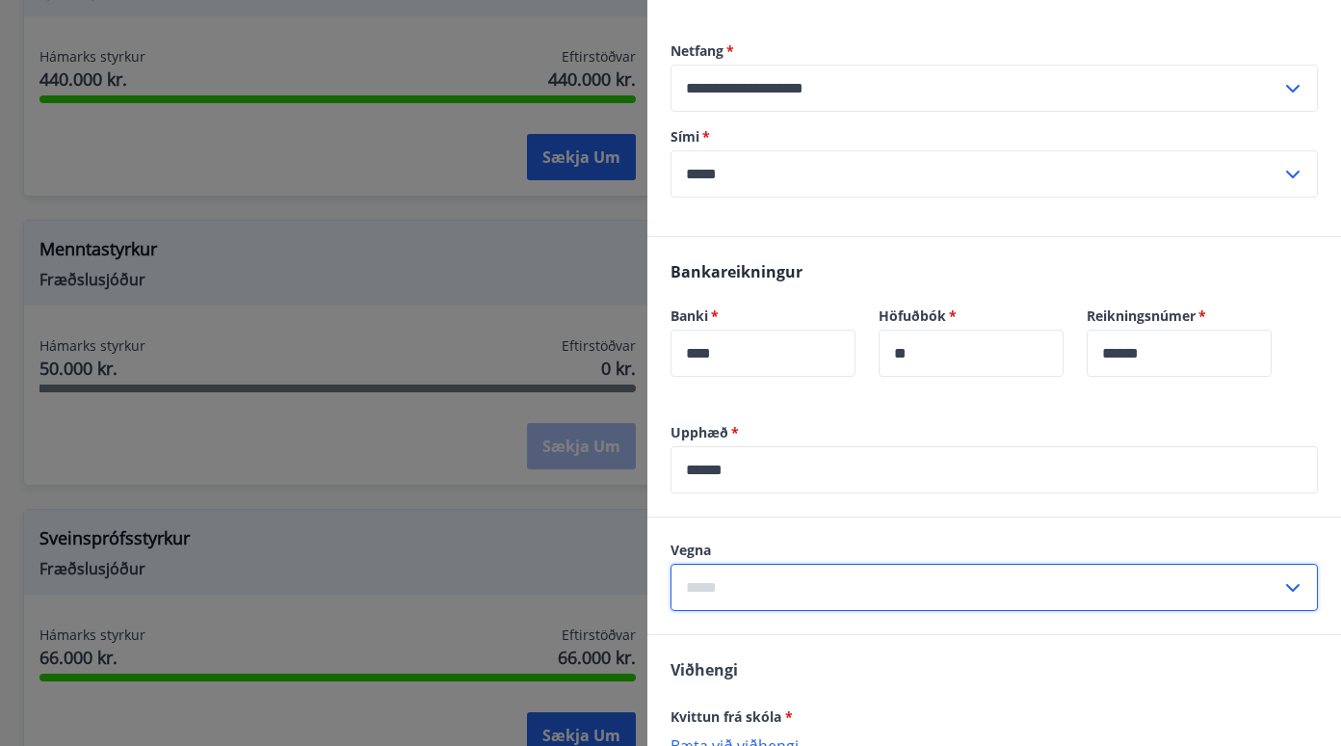
click at [730, 579] on input "text" at bounding box center [976, 587] width 611 height 47
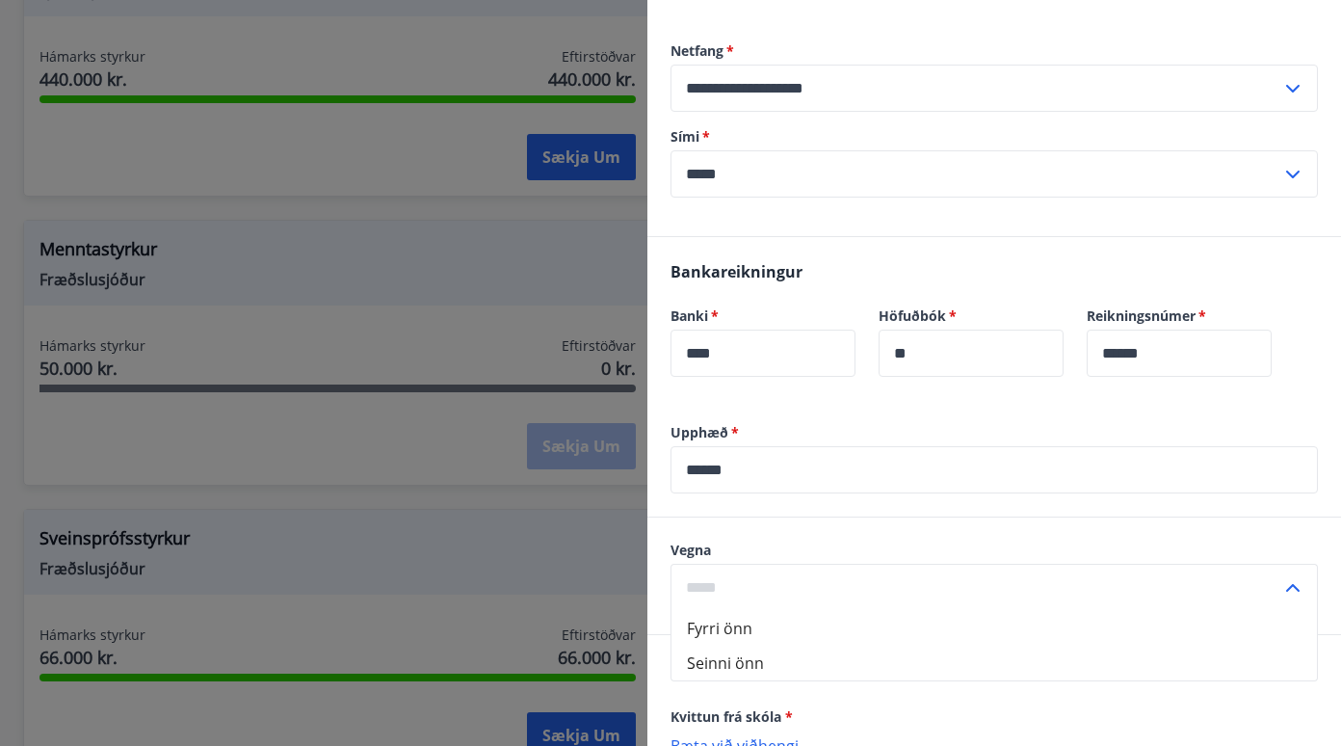
click at [731, 658] on li "Seinni önn" at bounding box center [993, 662] width 645 height 35
type input "**********"
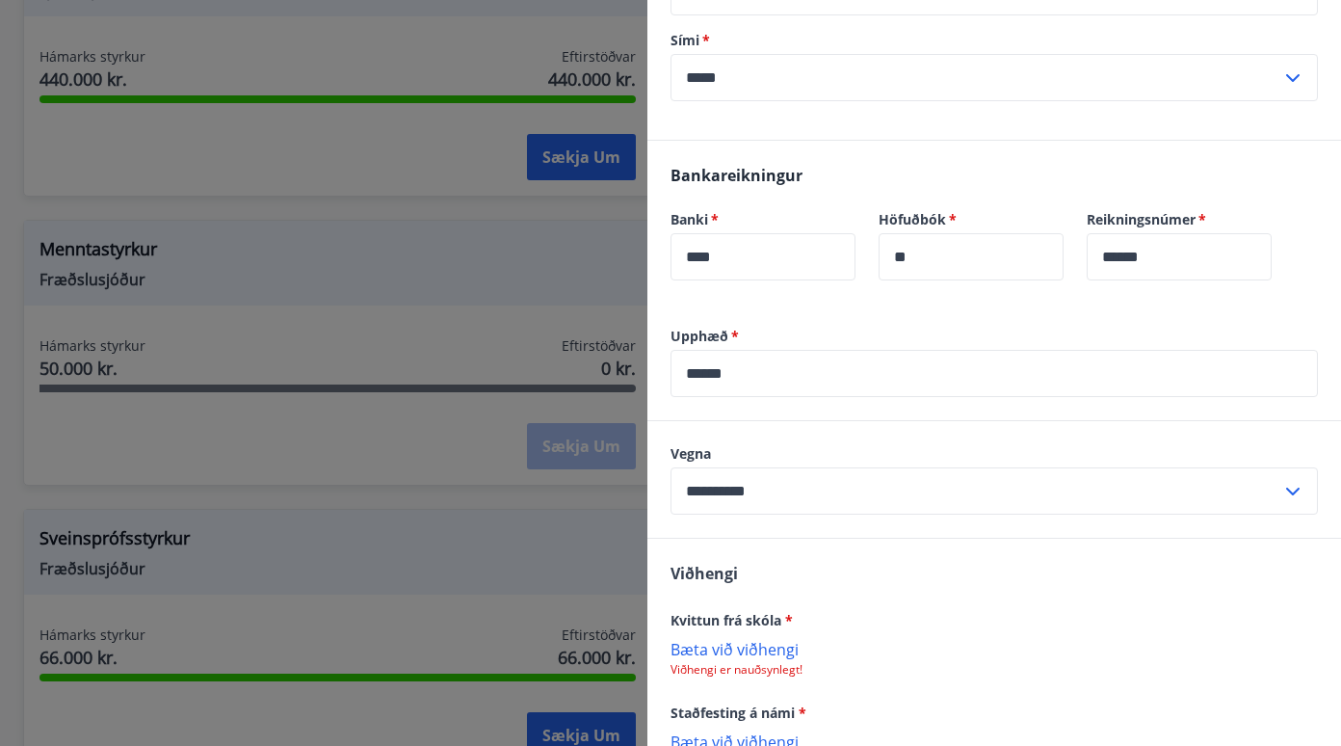
scroll to position [674, 0]
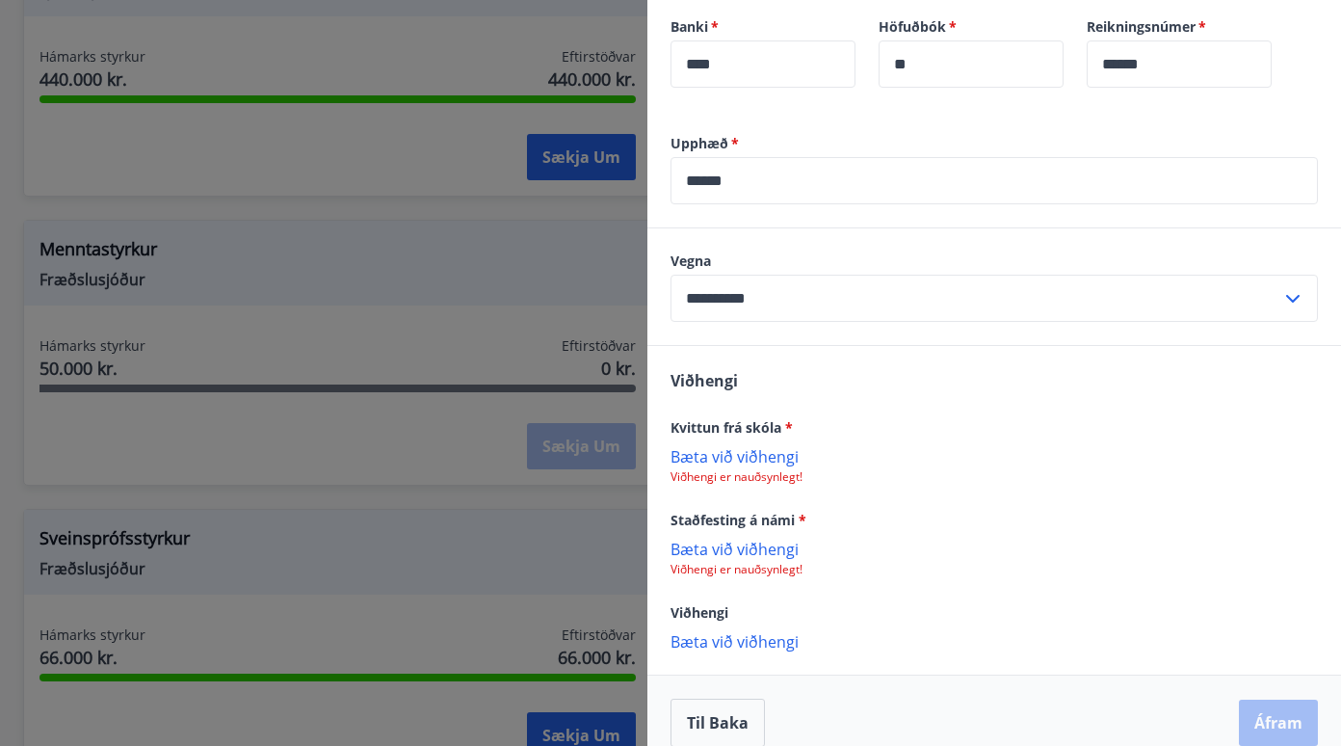
click at [744, 458] on p "Bæta við viðhengi" at bounding box center [994, 455] width 647 height 19
click at [719, 553] on p "Bæta við viðhengi" at bounding box center [994, 549] width 647 height 19
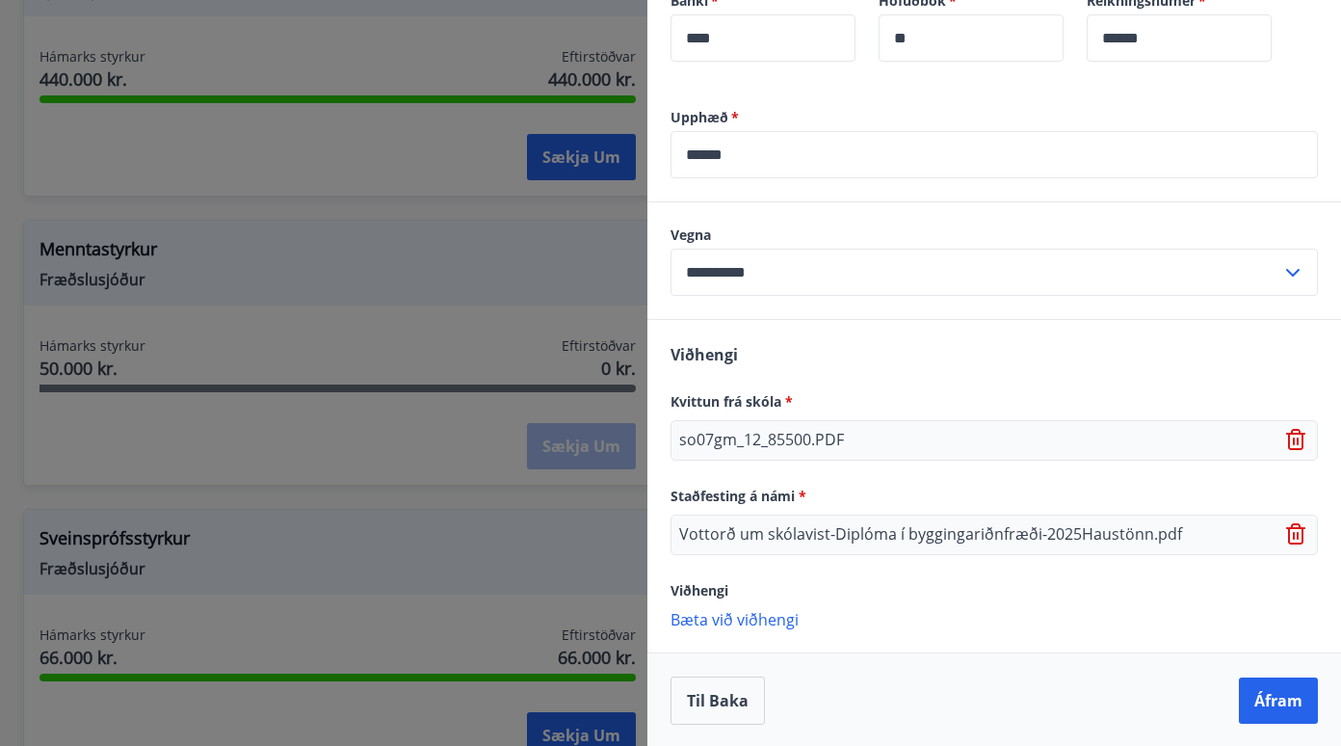
scroll to position [702, 0]
click at [748, 618] on p "Bæta við viðhengi" at bounding box center [994, 616] width 647 height 19
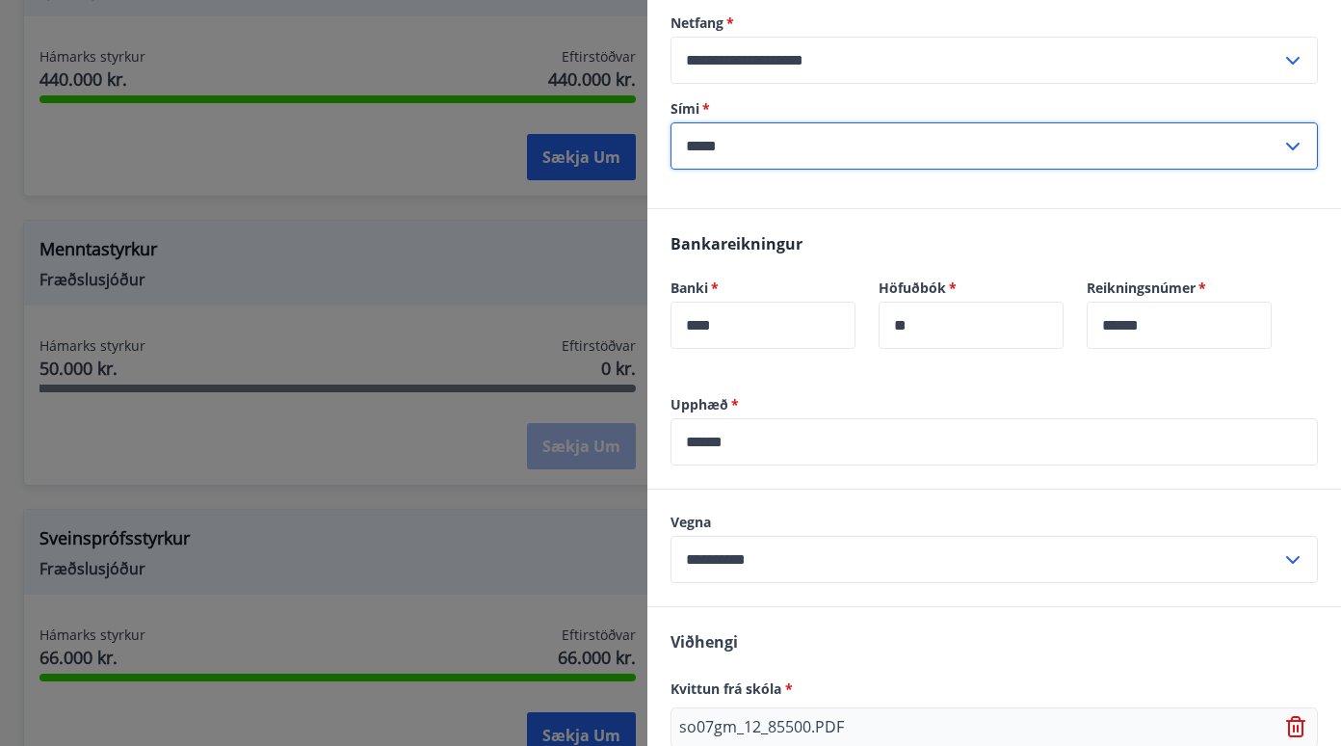
click at [862, 151] on input "*****" at bounding box center [976, 145] width 611 height 47
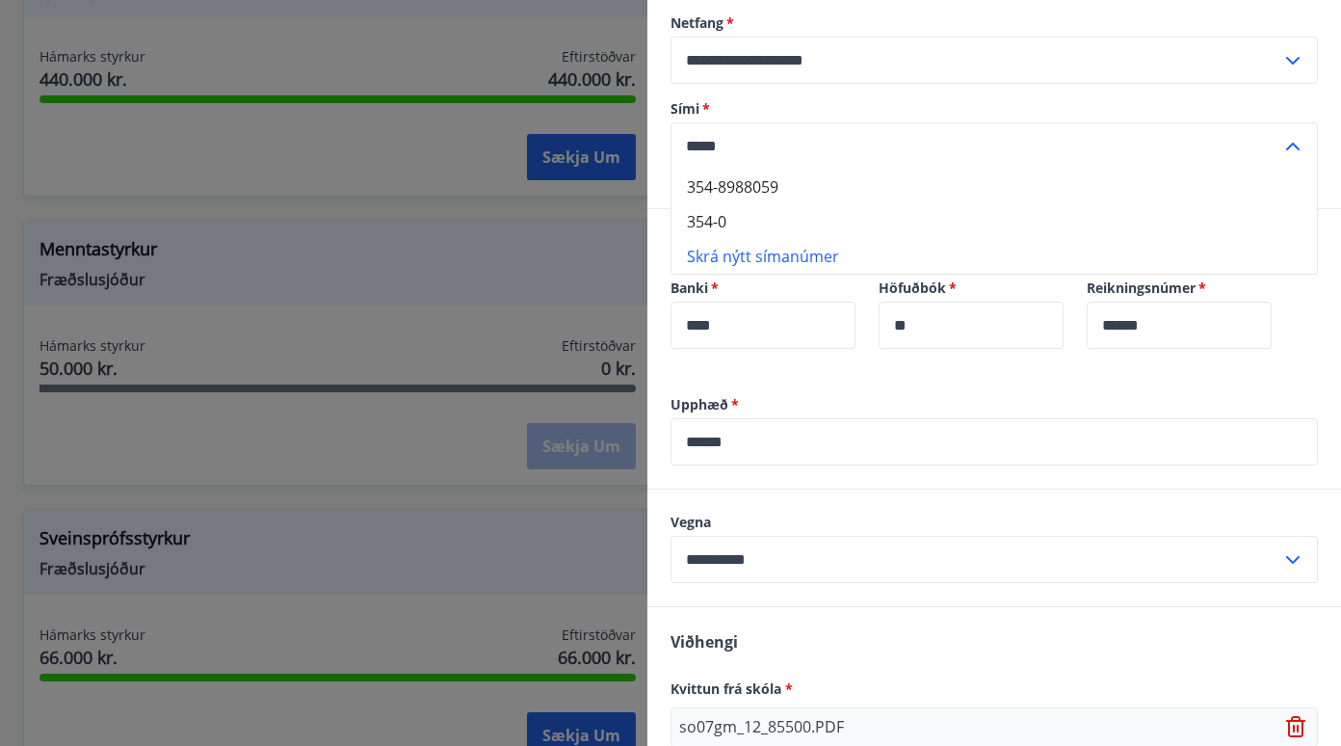
click at [825, 187] on li "354-8988059" at bounding box center [993, 187] width 645 height 35
type input "**********"
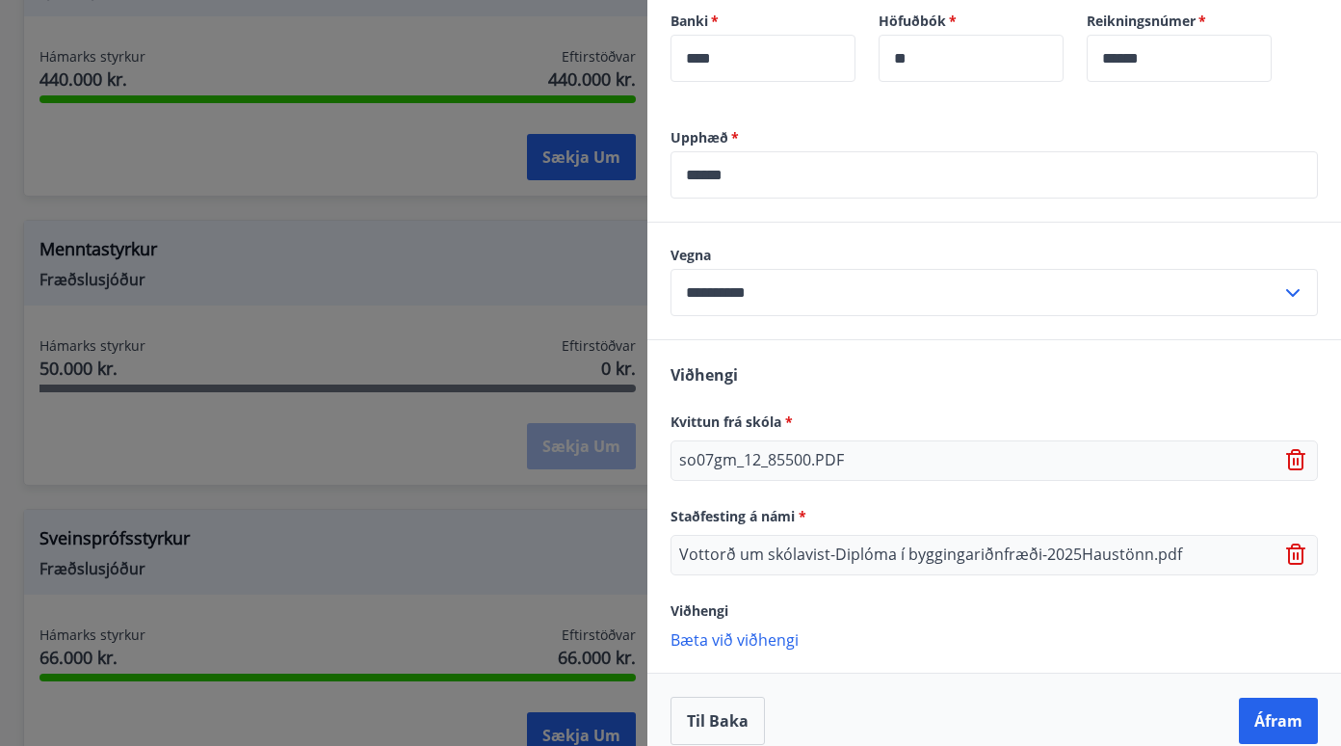
scroll to position [702, 0]
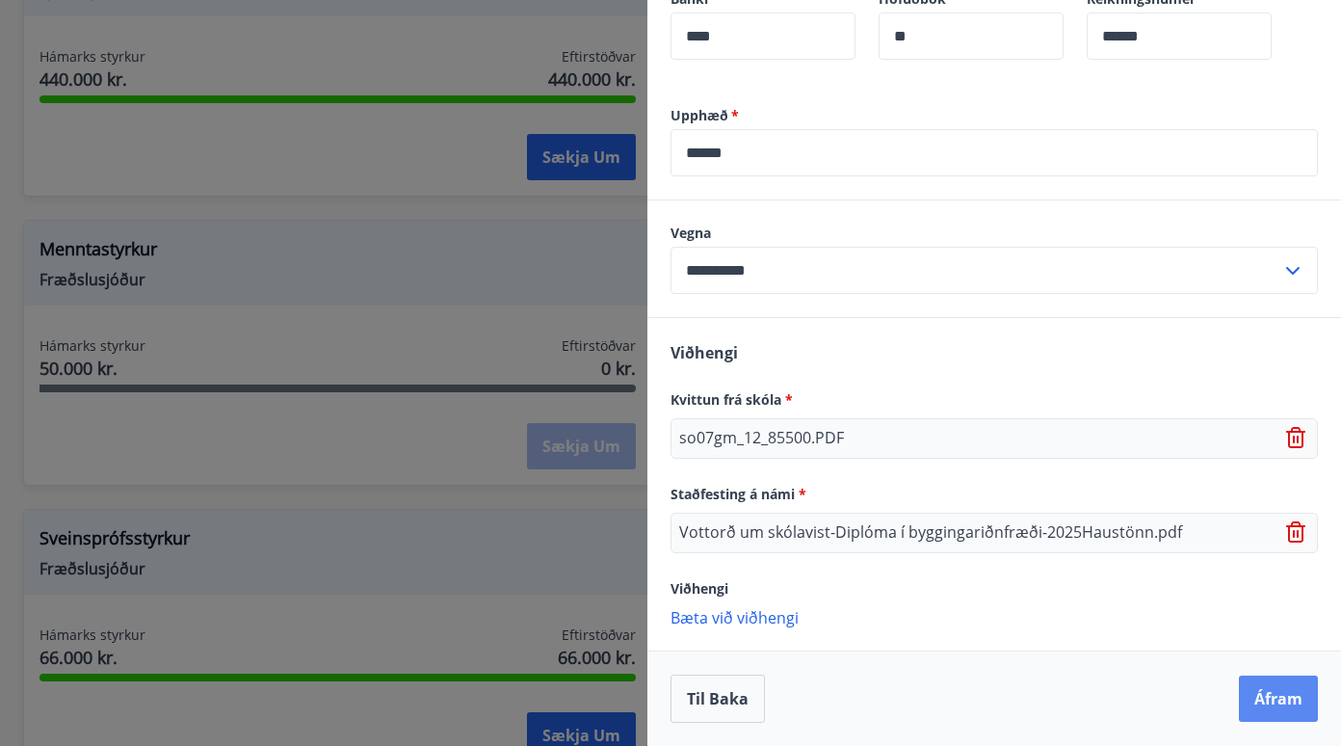
click at [1276, 706] on button "Áfram" at bounding box center [1278, 698] width 79 height 46
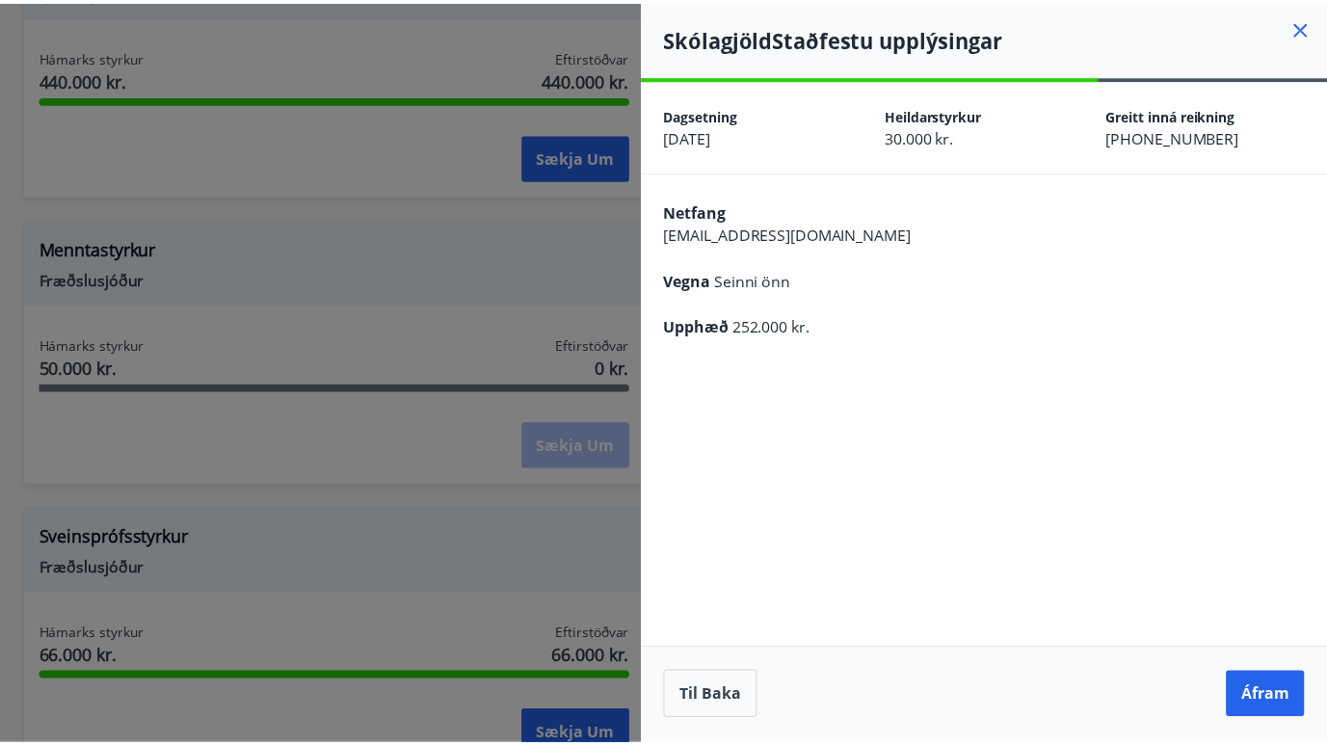
scroll to position [0, 0]
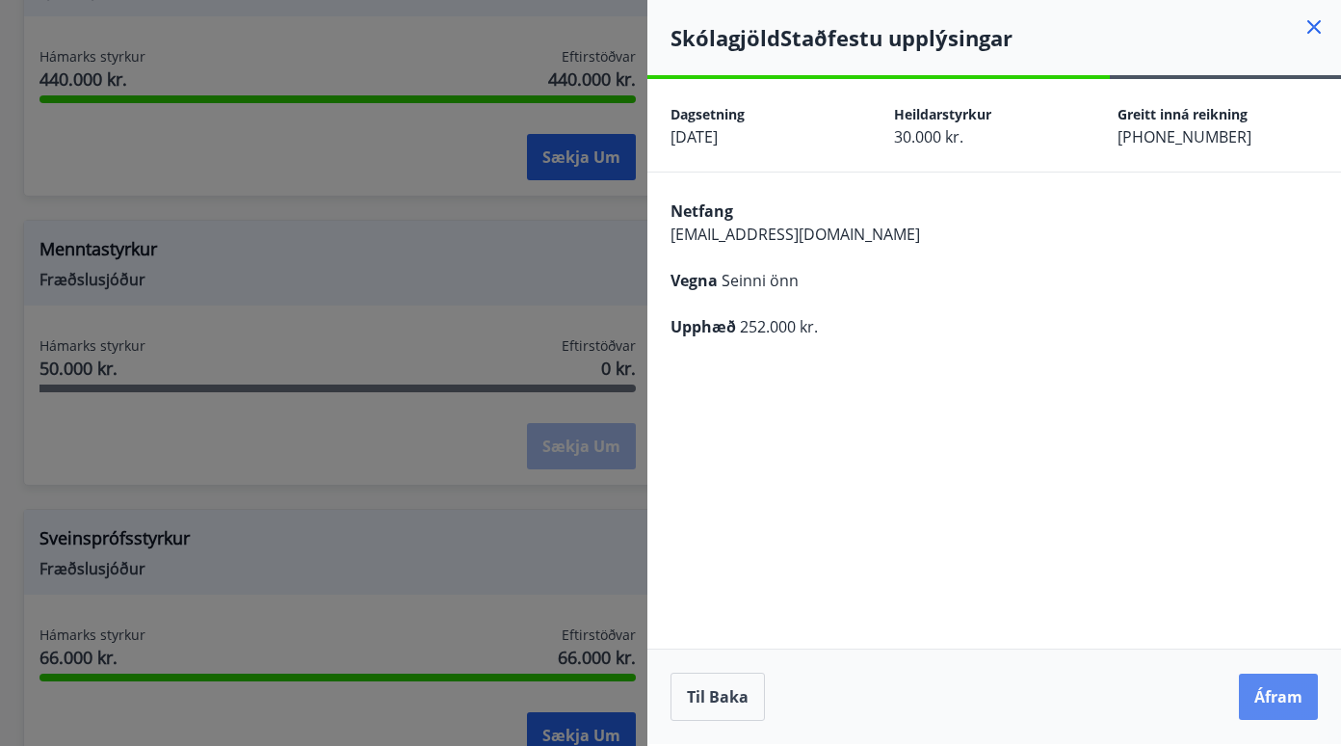
click at [1288, 693] on button "Áfram" at bounding box center [1278, 696] width 79 height 46
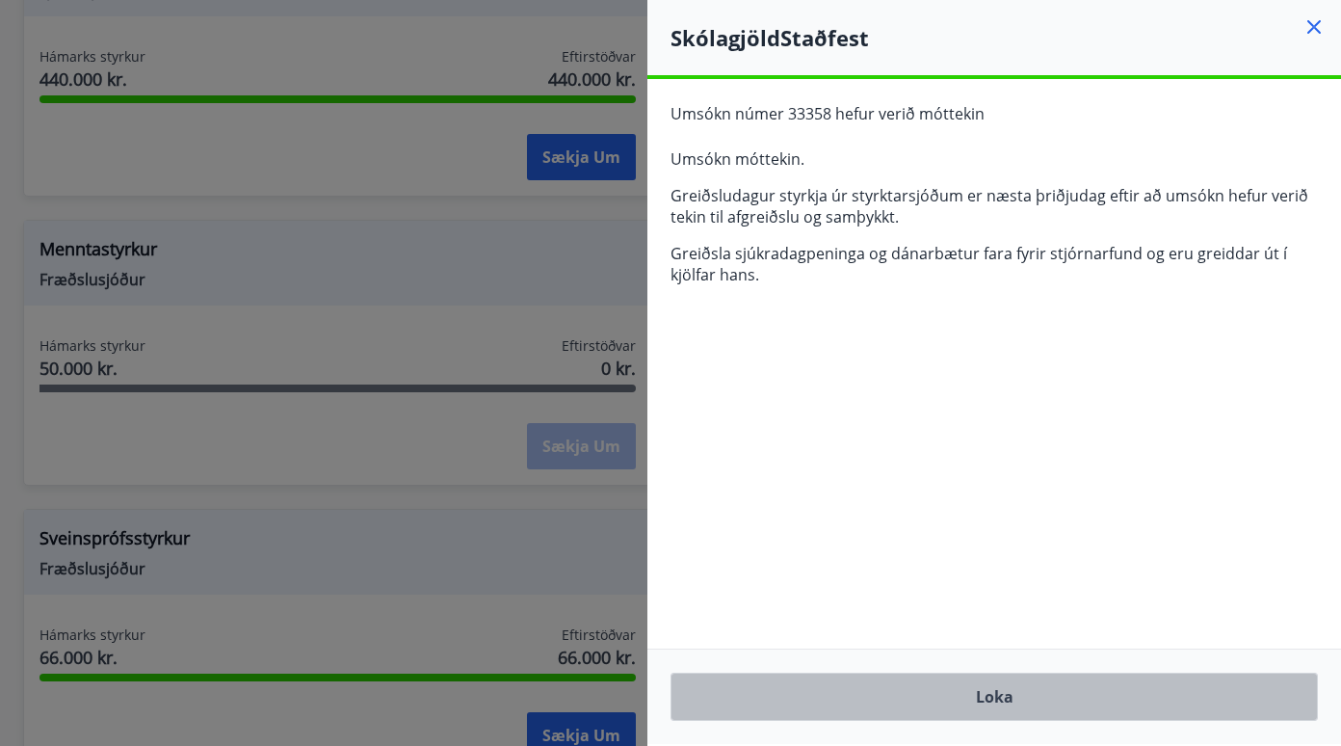
click at [1031, 707] on button "Loka" at bounding box center [994, 696] width 647 height 48
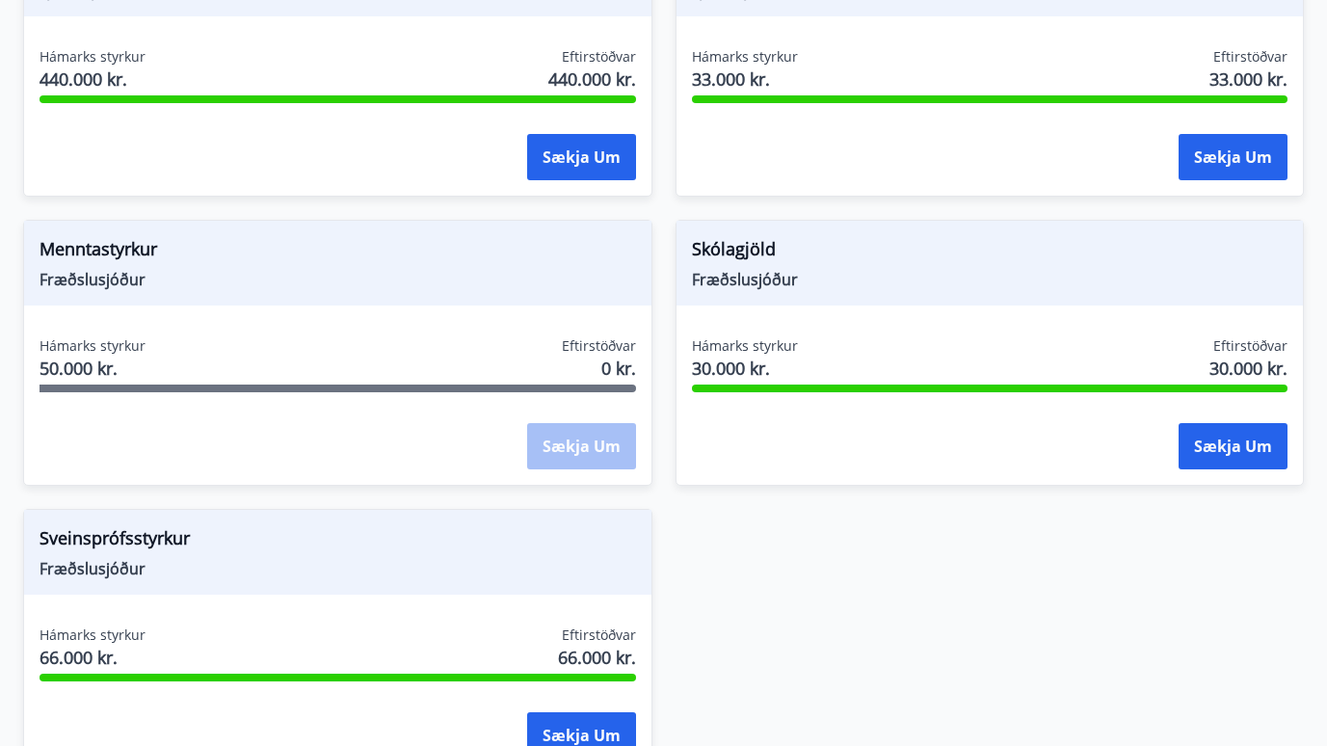
click at [540, 426] on div "Sækja um" at bounding box center [581, 447] width 109 height 48
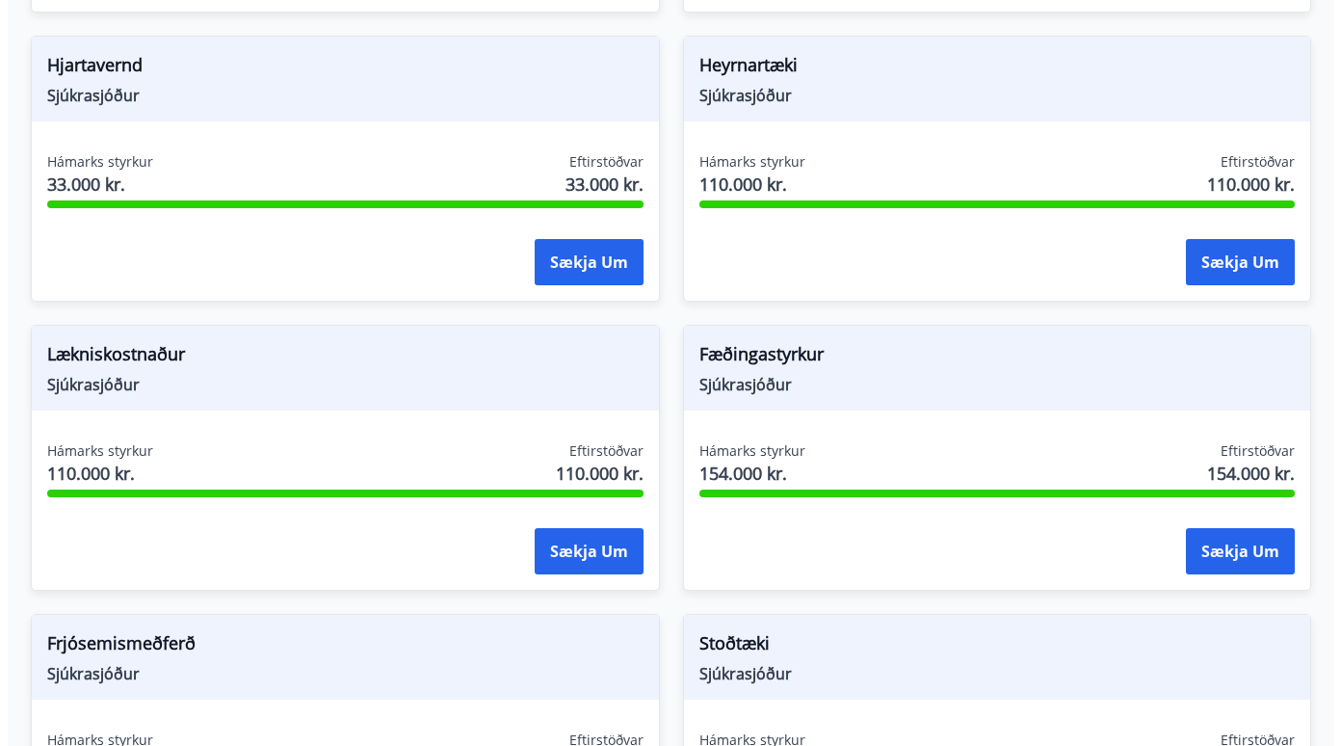
scroll to position [1487, 0]
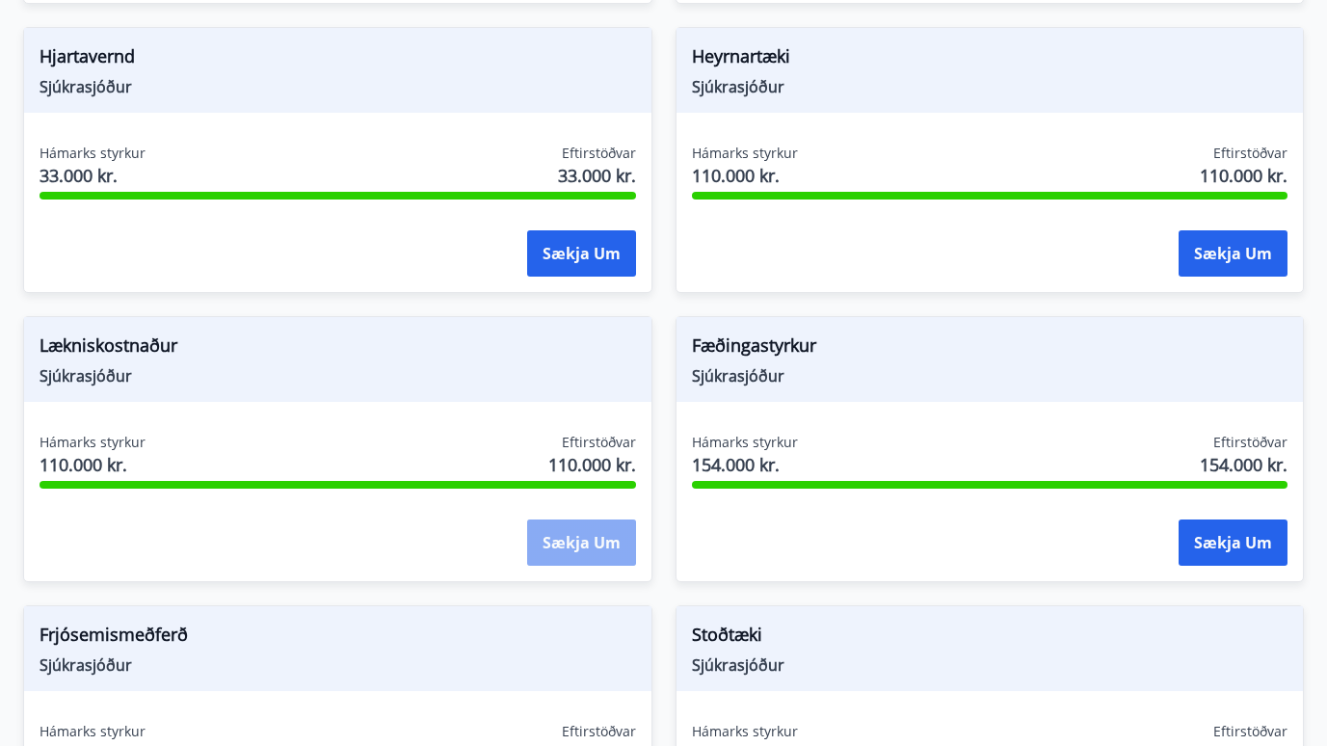
click at [570, 519] on button "Sækja um" at bounding box center [581, 542] width 109 height 46
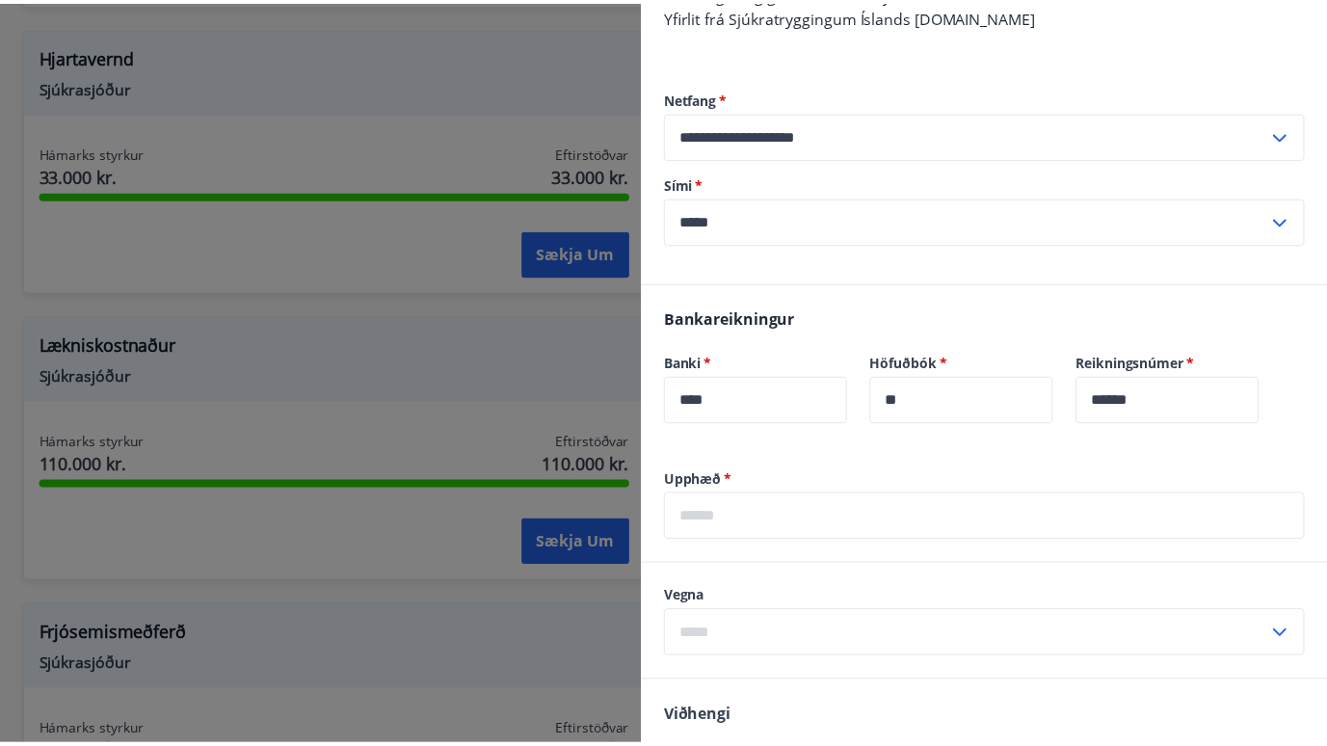
scroll to position [674, 0]
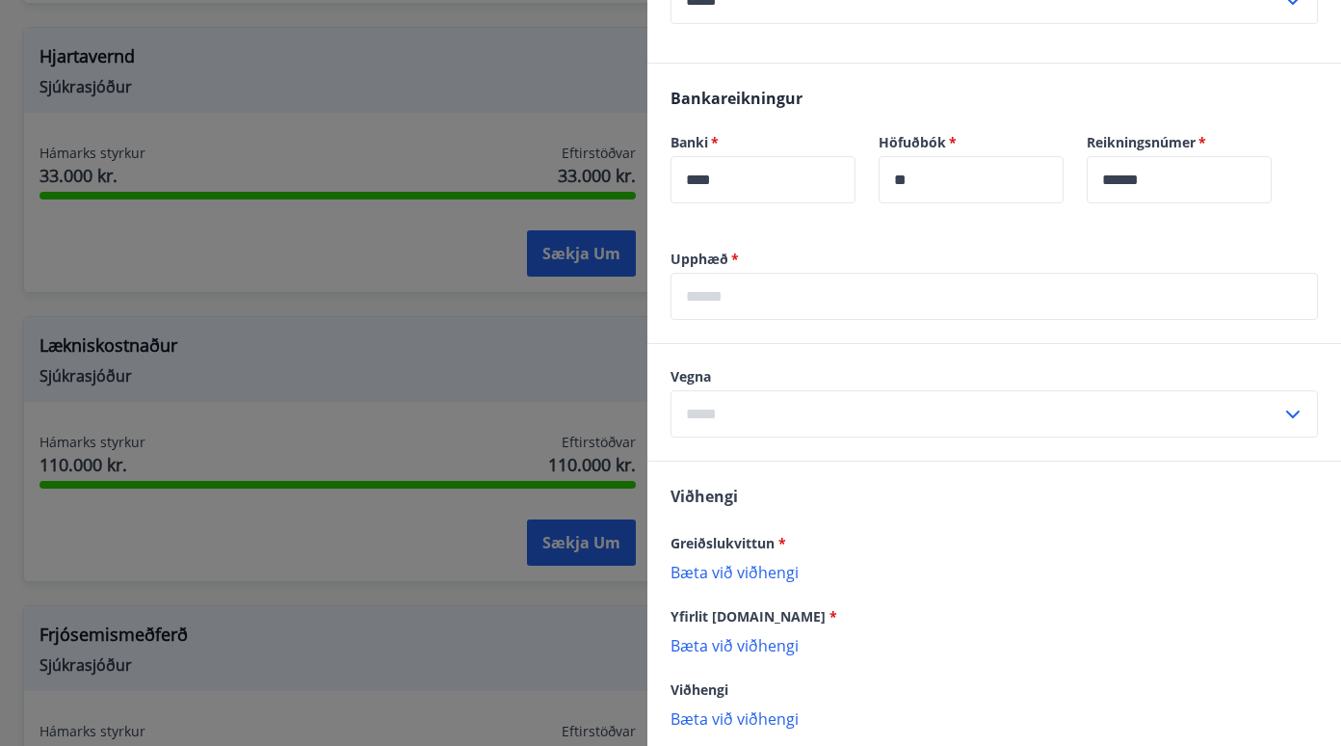
click at [441, 569] on div at bounding box center [670, 373] width 1341 height 746
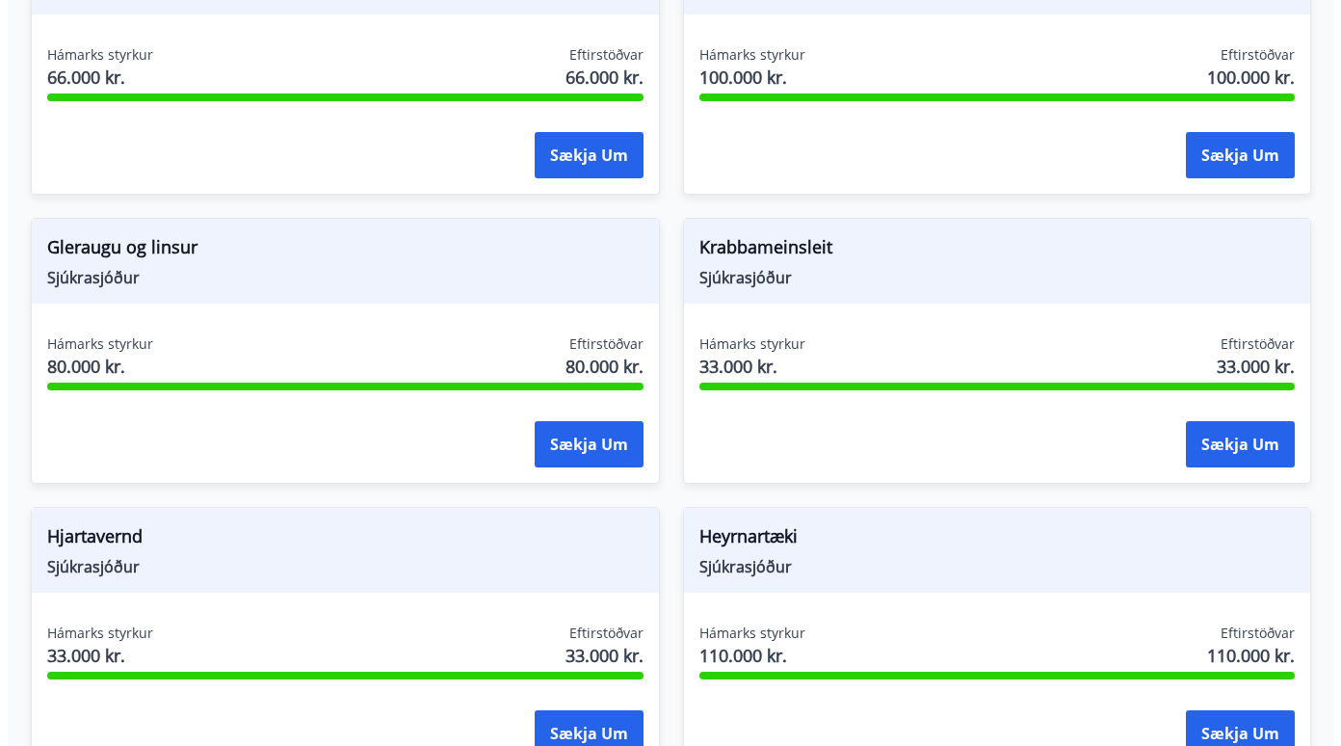
scroll to position [1006, 0]
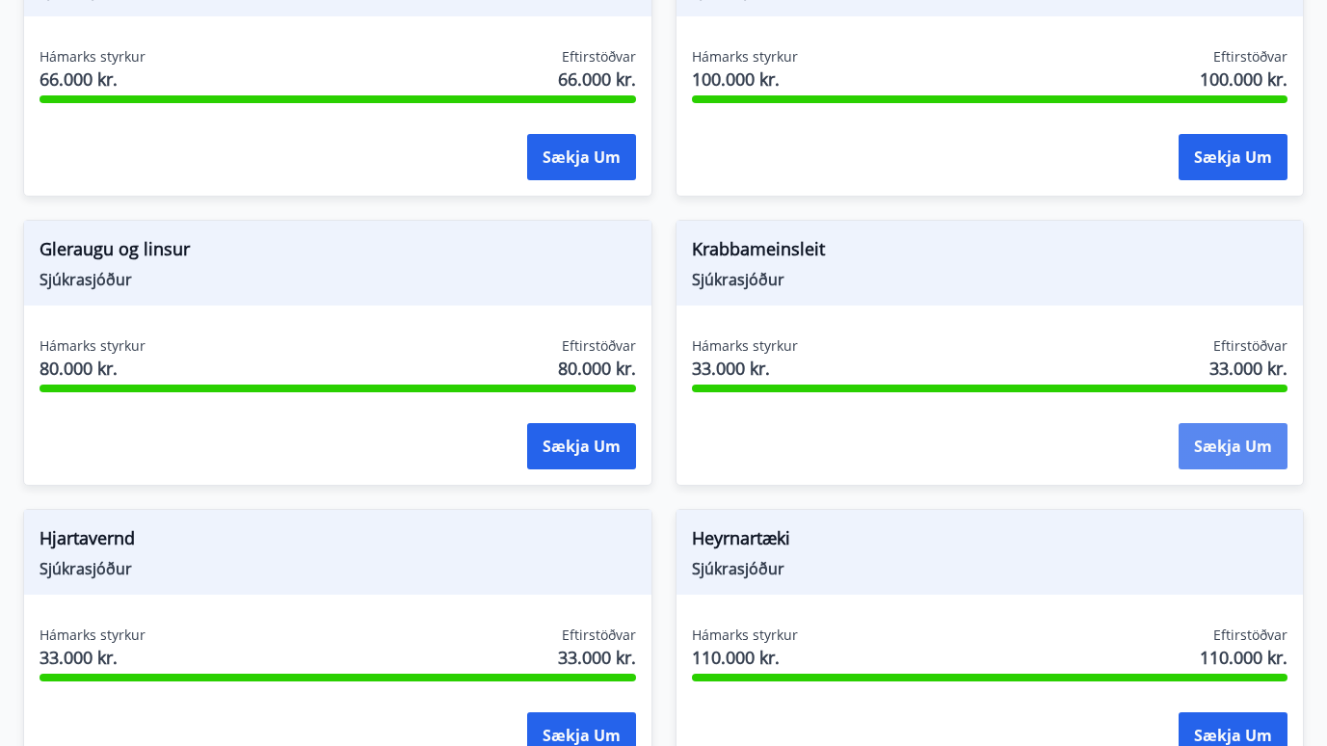
click at [1242, 437] on button "Sækja um" at bounding box center [1232, 446] width 109 height 46
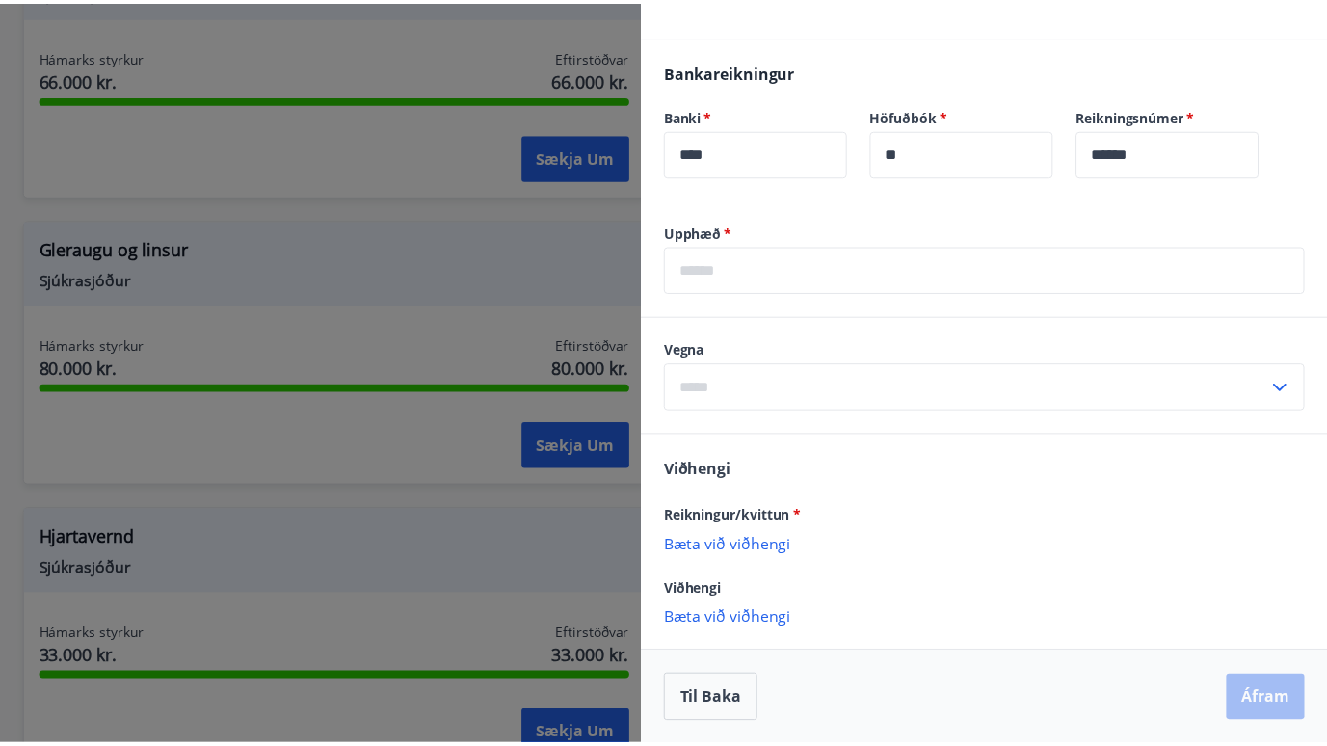
scroll to position [517, 0]
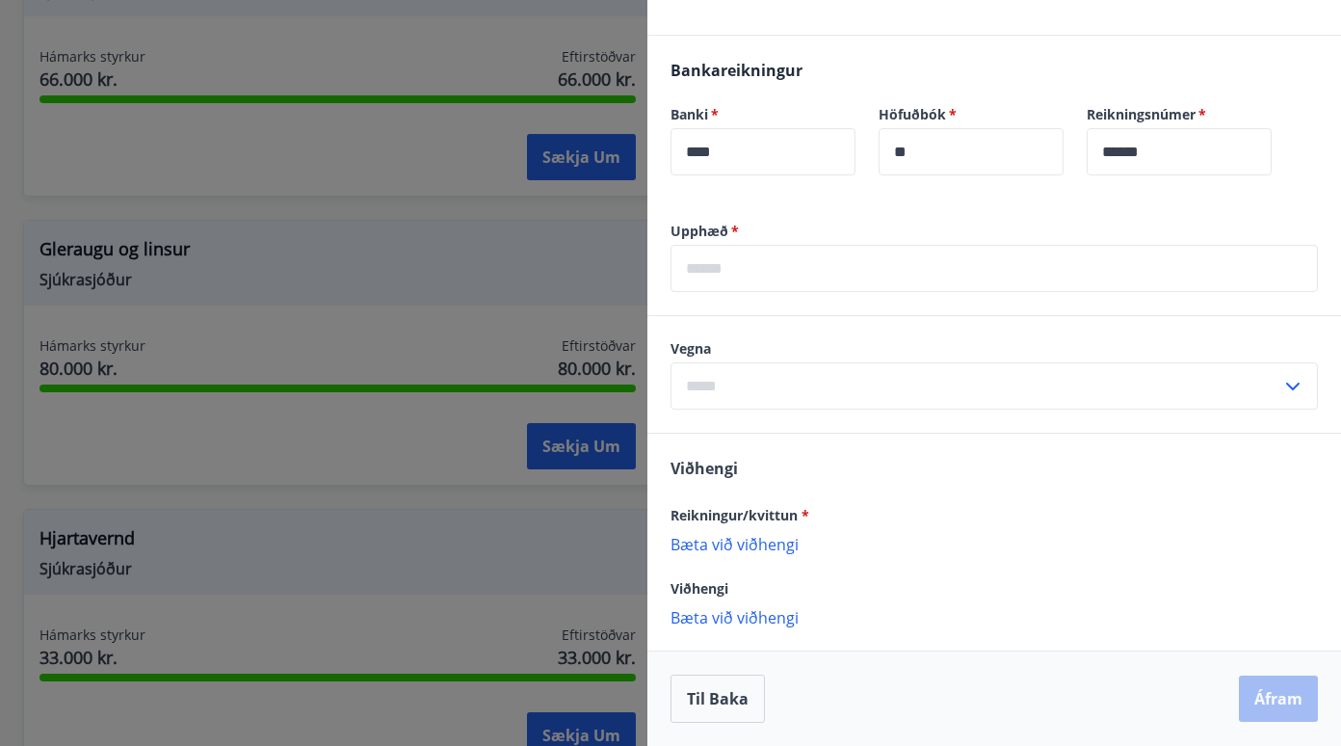
click at [442, 480] on div at bounding box center [670, 373] width 1341 height 746
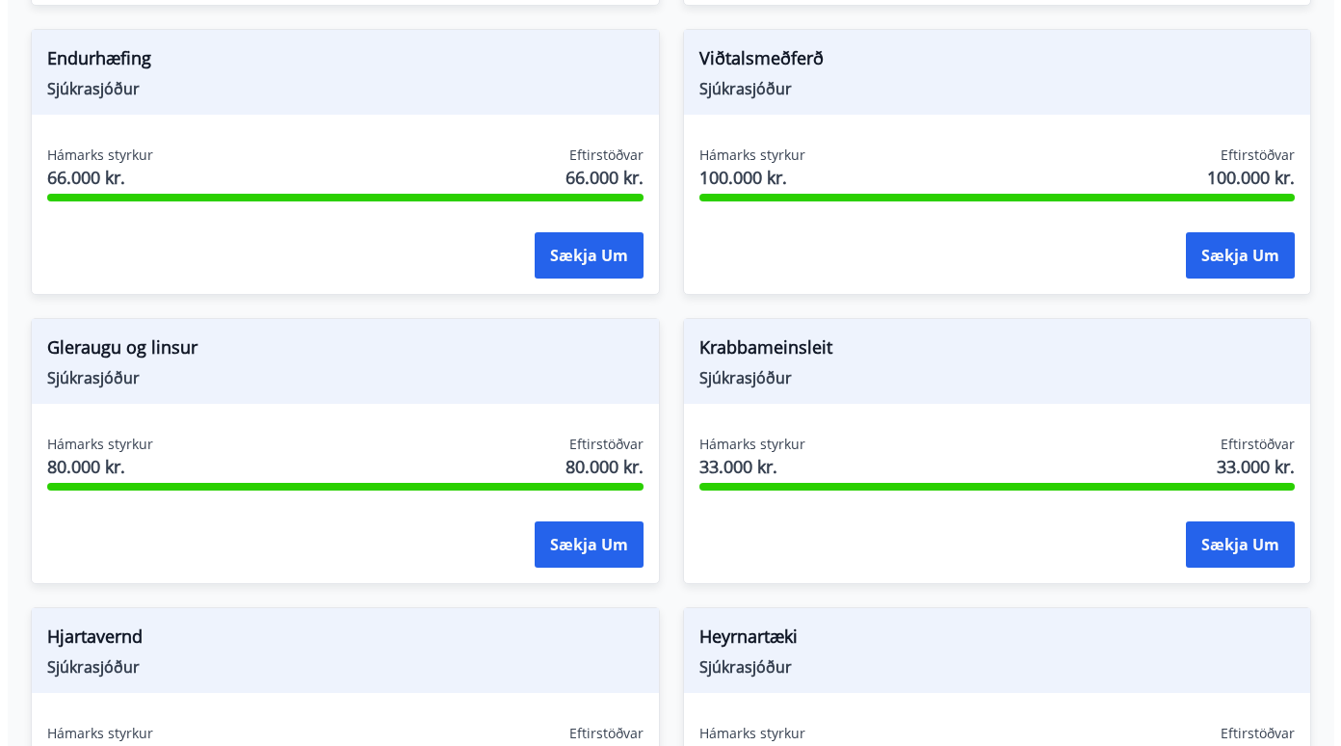
scroll to position [909, 0]
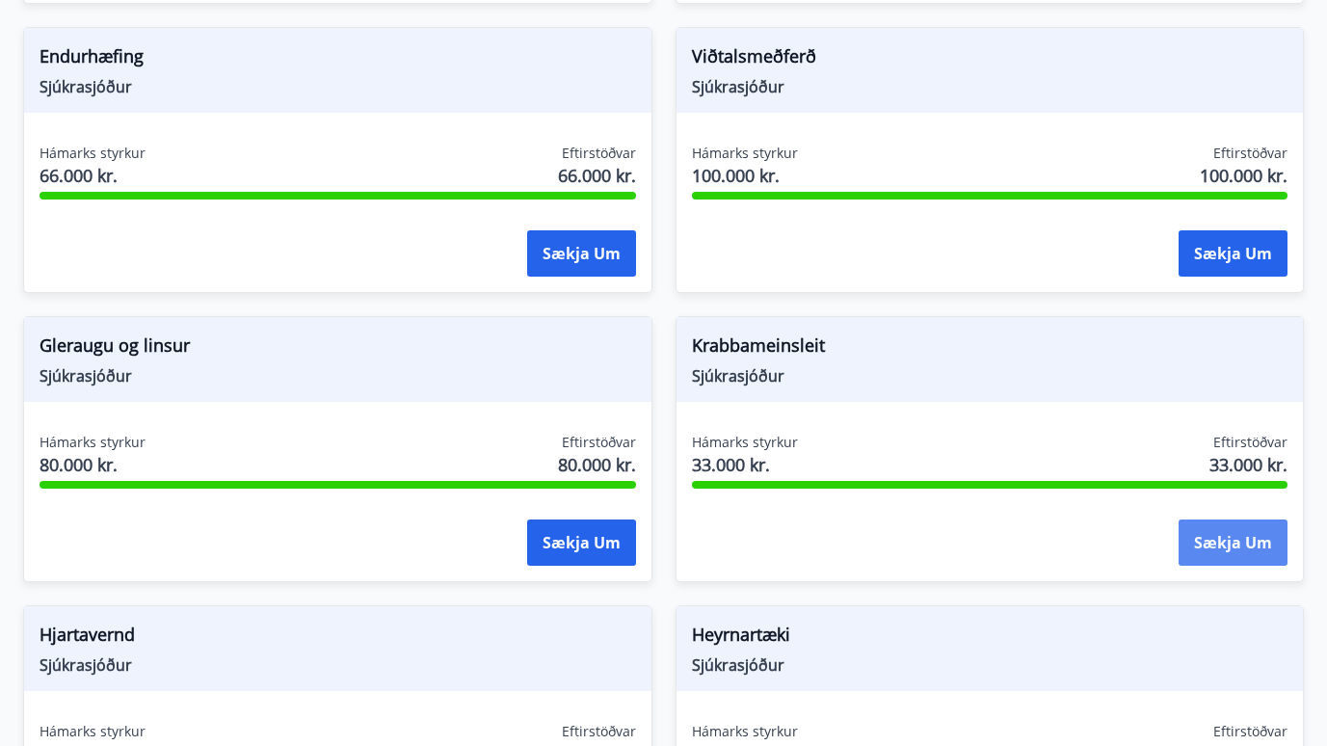
click at [1241, 532] on button "Sækja um" at bounding box center [1232, 542] width 109 height 46
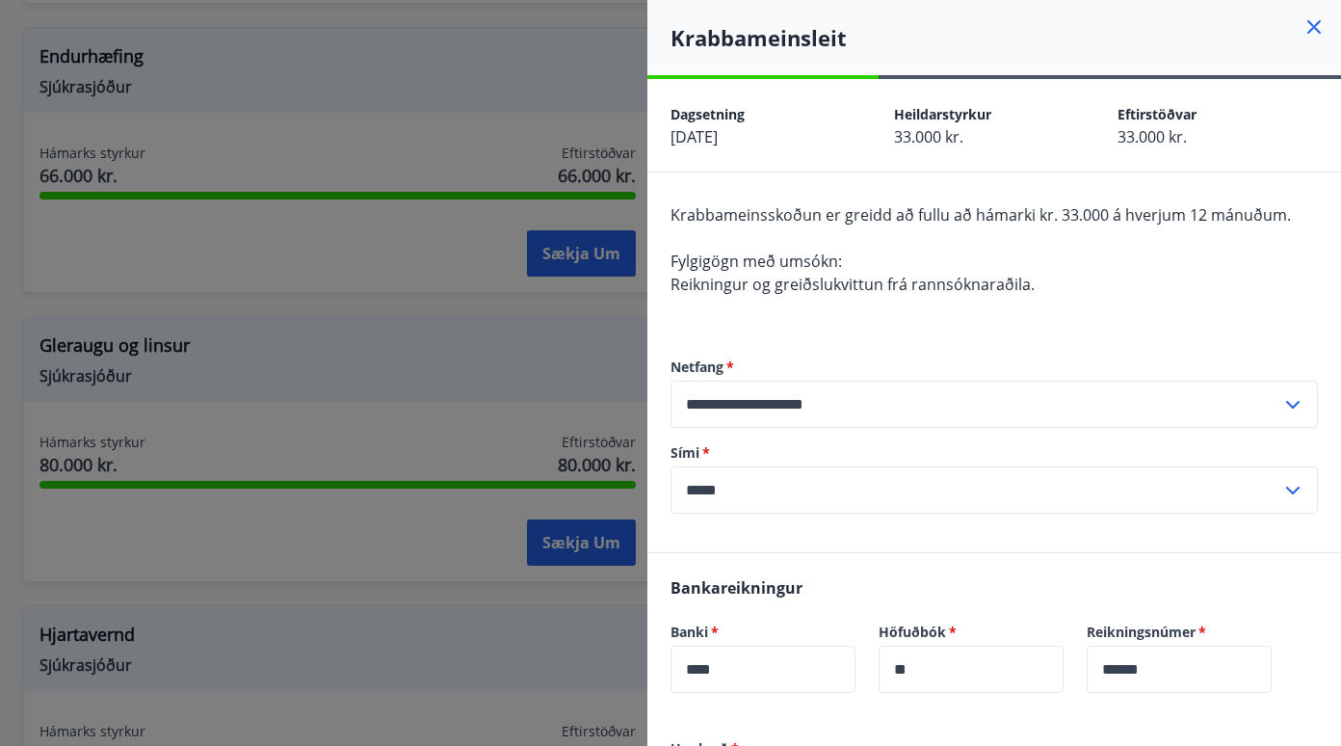
click at [790, 487] on input "*****" at bounding box center [976, 489] width 611 height 47
click at [779, 520] on li "354-8988059" at bounding box center [993, 530] width 645 height 35
type input "**********"
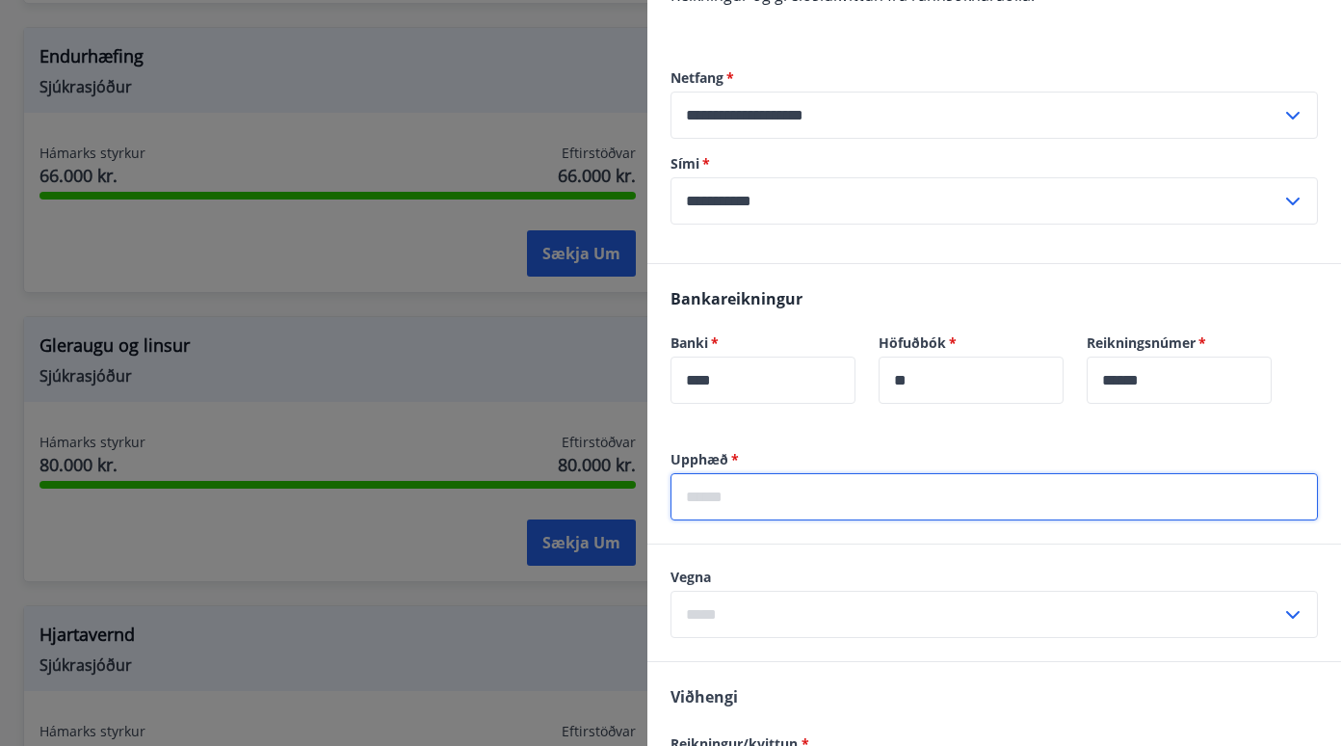
click at [733, 492] on input "text" at bounding box center [994, 496] width 647 height 47
type input "******"
click at [835, 618] on input "text" at bounding box center [976, 614] width 611 height 47
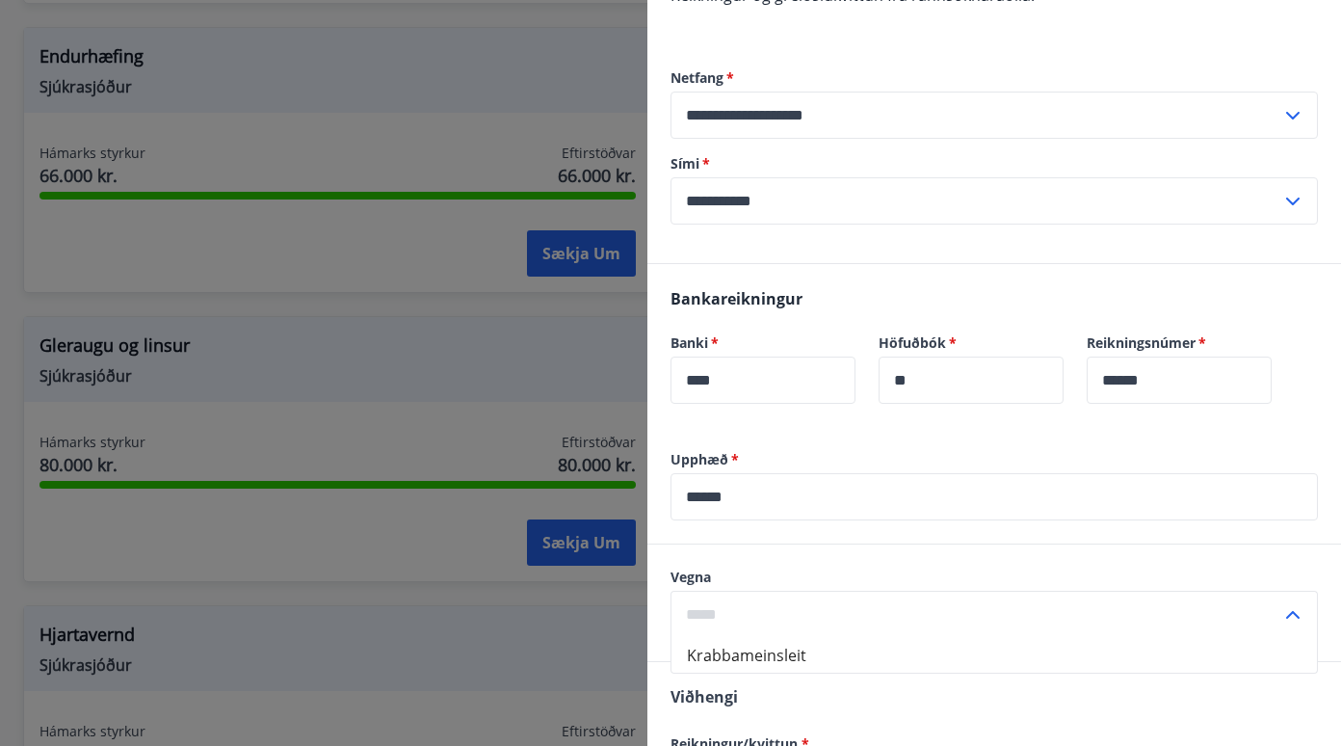
click at [765, 654] on li "Krabbameinsleit" at bounding box center [993, 655] width 645 height 35
type input "**********"
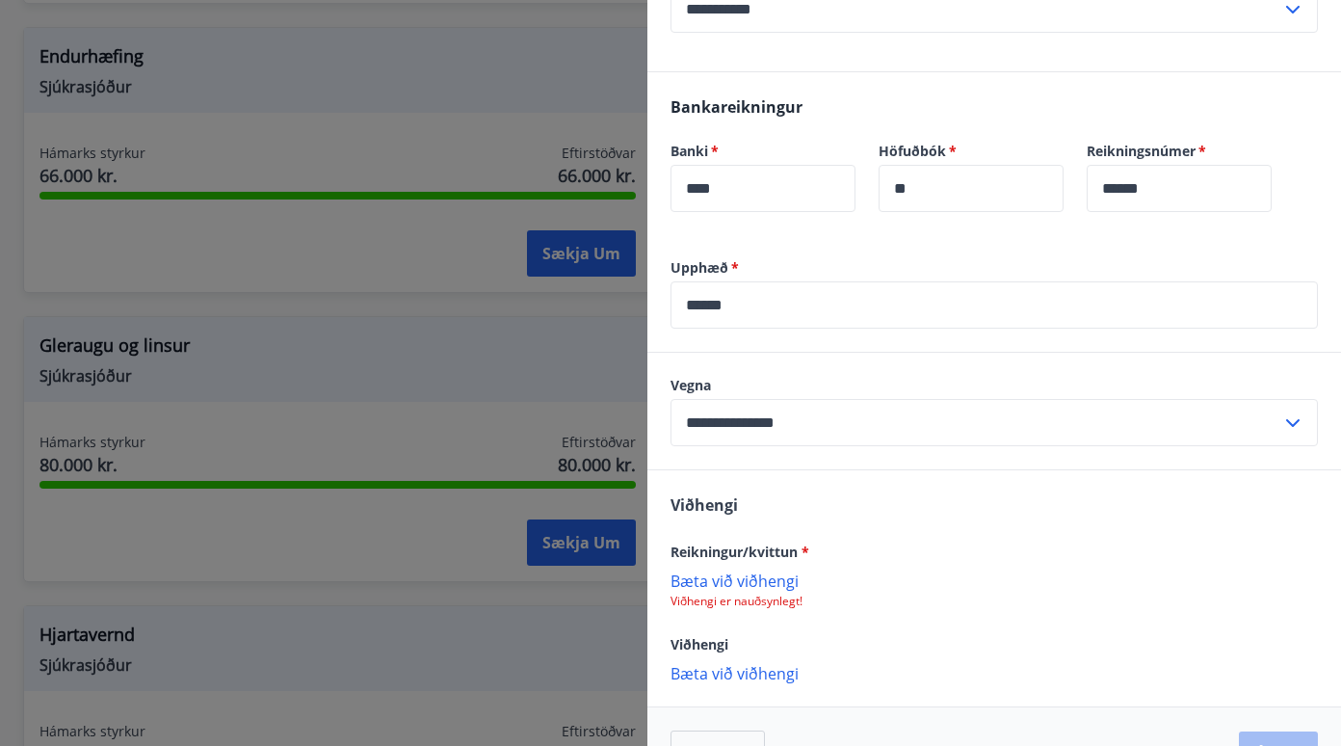
scroll to position [482, 0]
click at [747, 578] on p "Bæta við viðhengi" at bounding box center [994, 578] width 647 height 19
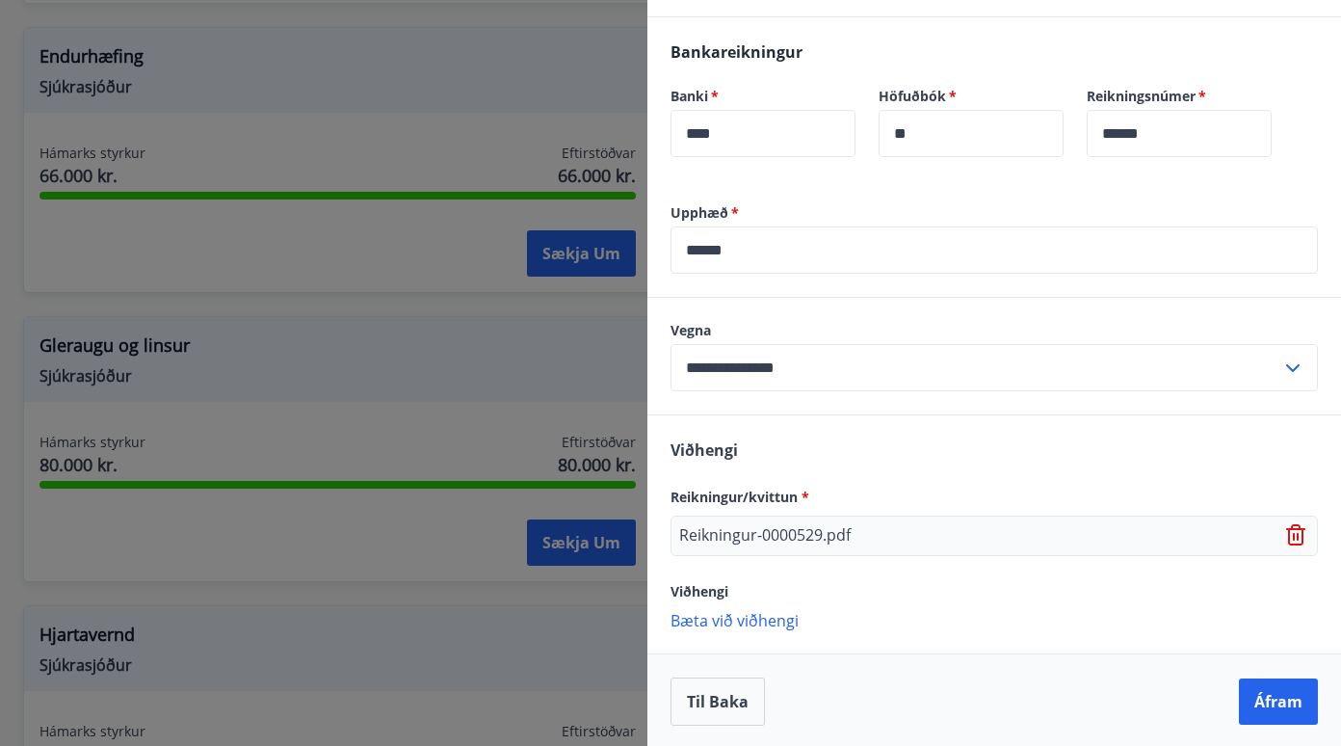
scroll to position [539, 0]
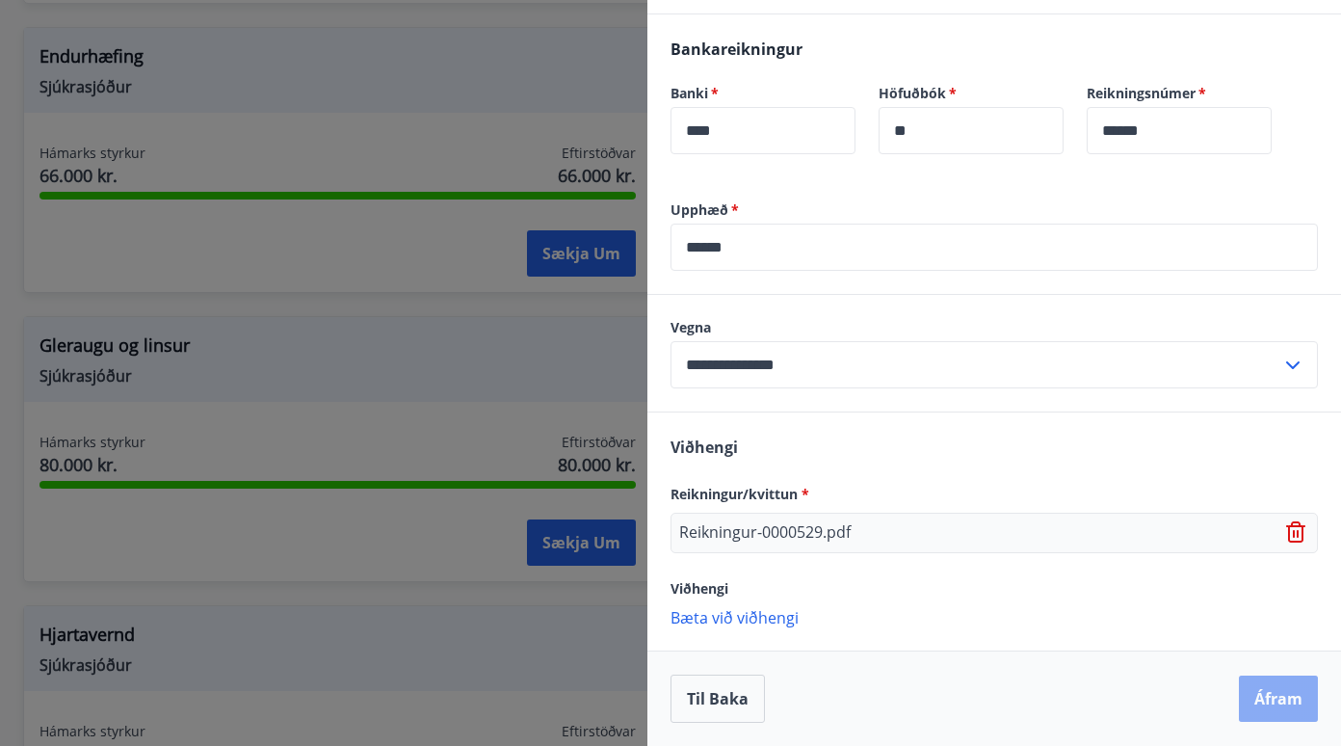
click at [1261, 696] on button "Áfram" at bounding box center [1278, 698] width 79 height 46
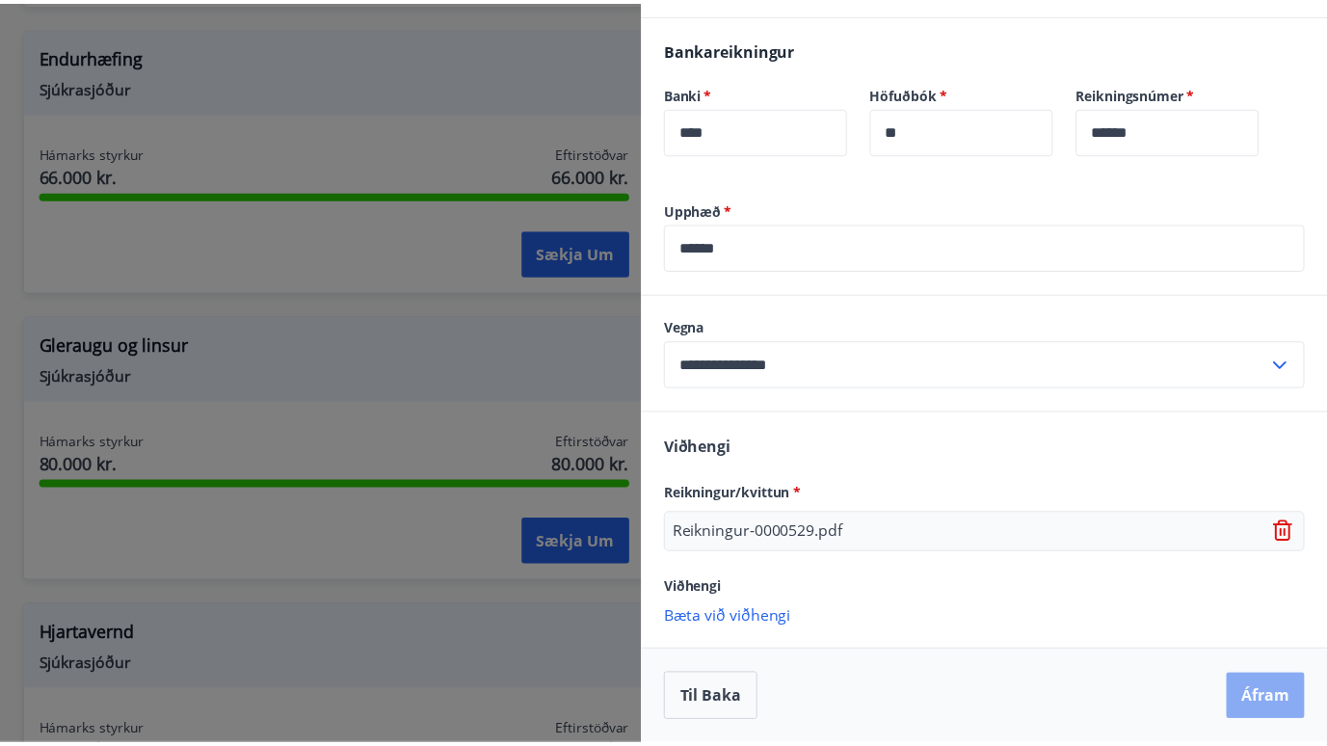
scroll to position [0, 0]
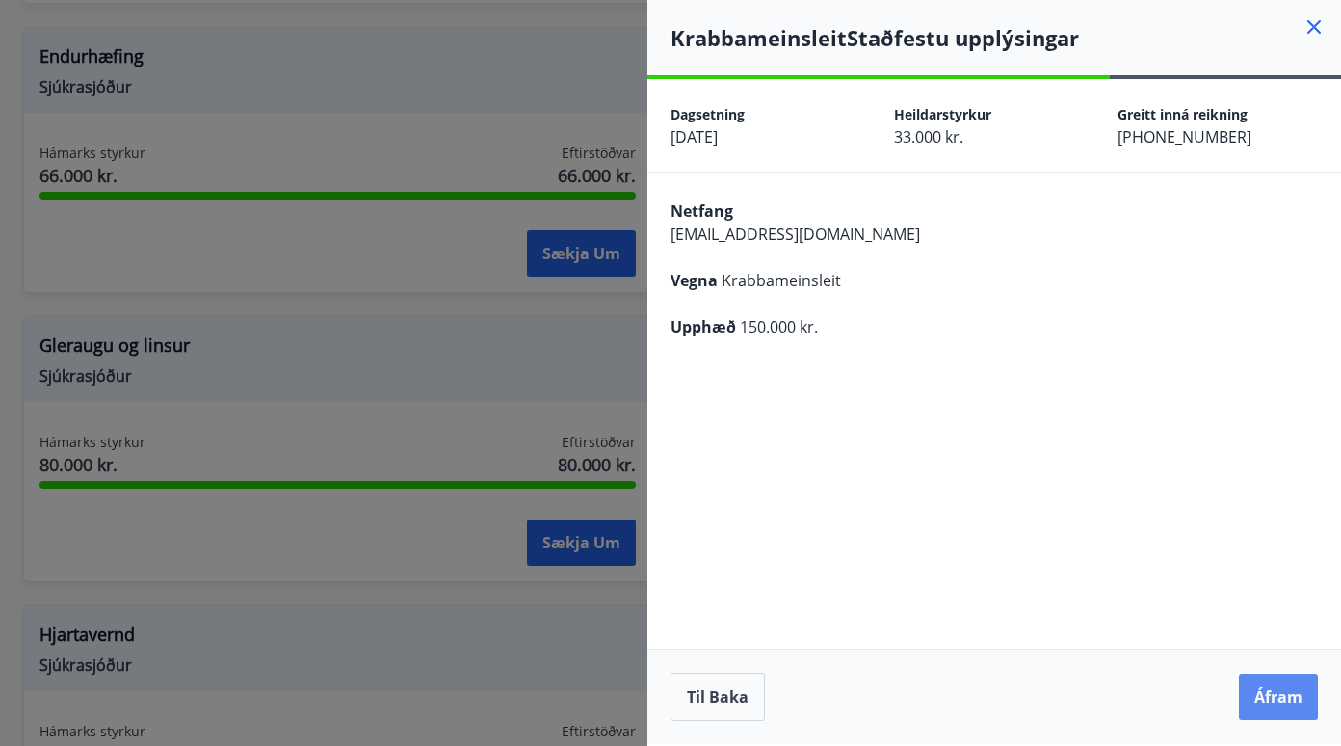
click at [1254, 704] on button "Áfram" at bounding box center [1278, 696] width 79 height 46
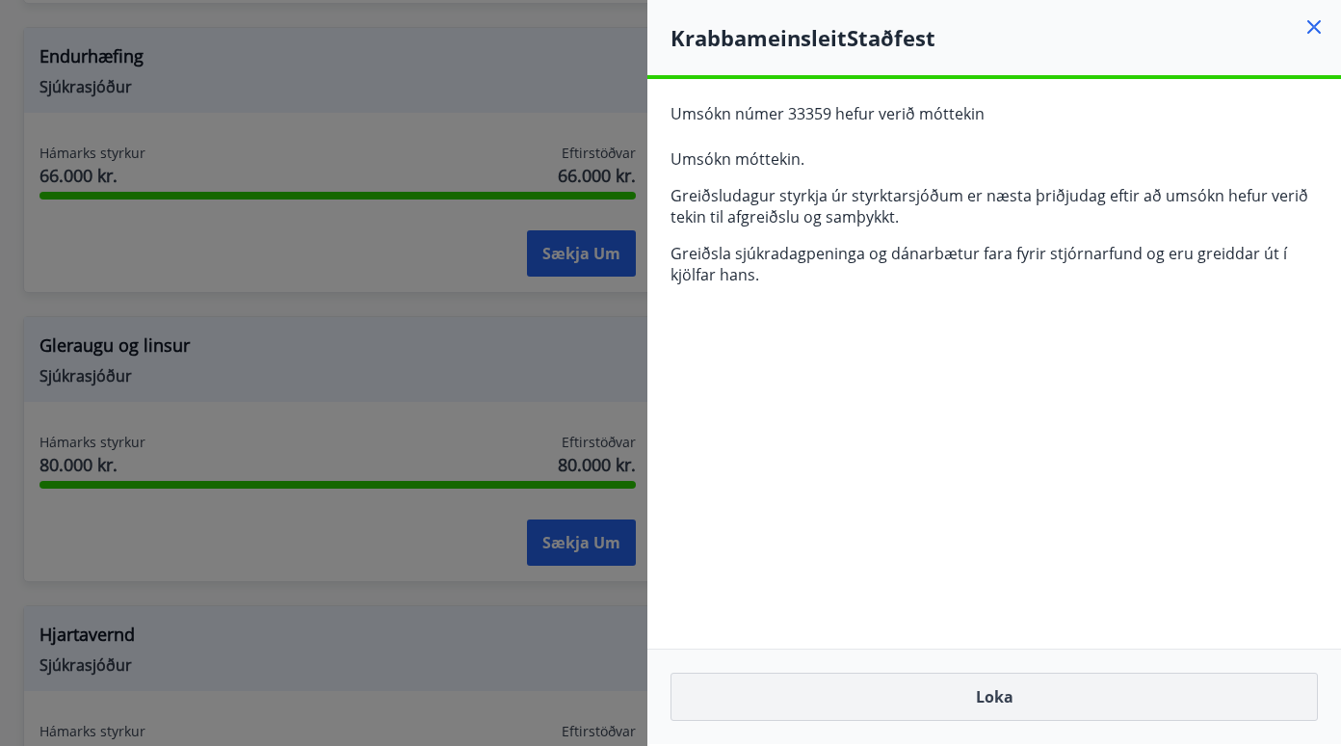
click at [958, 692] on button "Loka" at bounding box center [994, 696] width 647 height 48
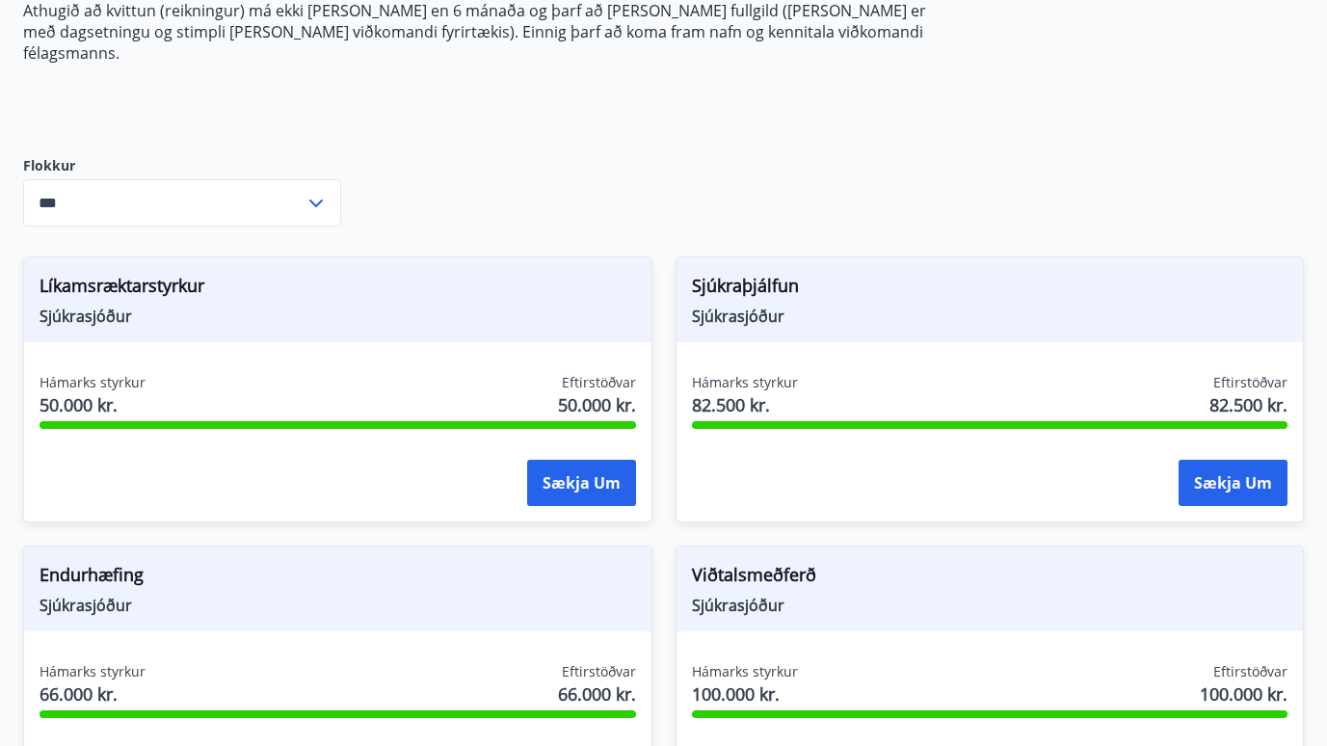
scroll to position [428, 0]
